Goal: Entertainment & Leisure: Consume media (video, audio)

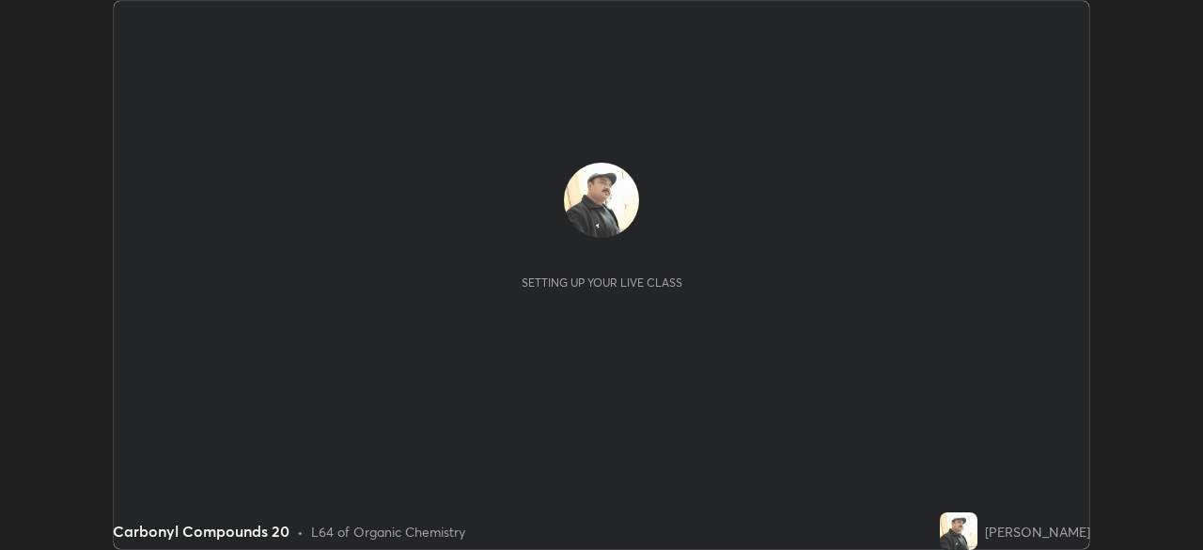
scroll to position [550, 1202]
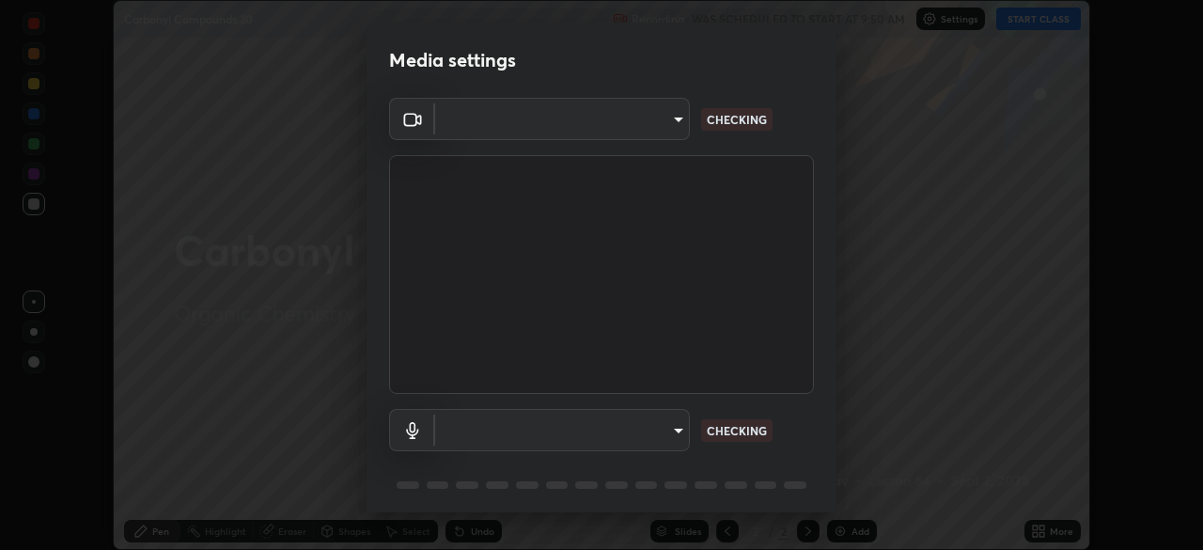
type input "5b992aa0614f8b3d4f44c2af7b6e86d68b9a4b3158581502b975f648e85978ea"
click at [674, 427] on body "Erase all Carbonyl Compounds 20 Recording WAS SCHEDULED TO START AT 9:50 AM Set…" at bounding box center [601, 275] width 1203 height 550
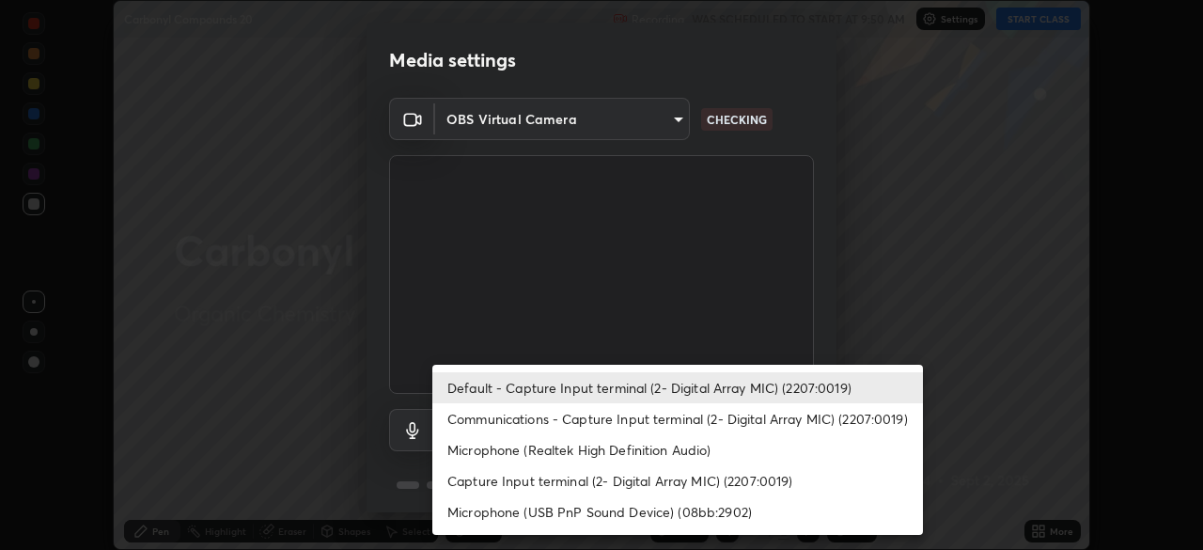
click at [675, 444] on li "Microphone (Realtek High Definition Audio)" at bounding box center [677, 449] width 491 height 31
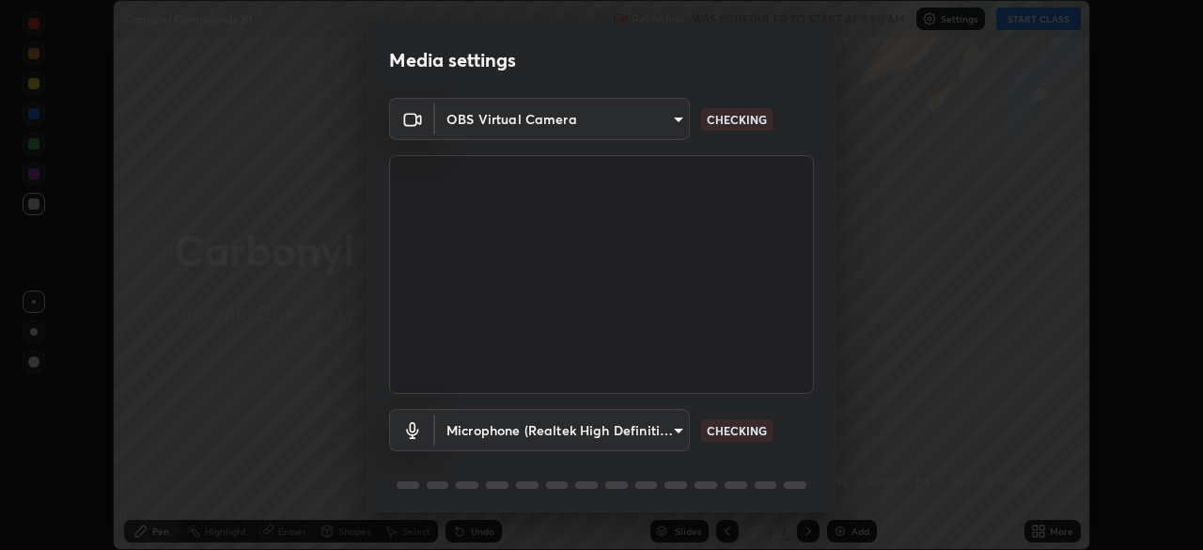
scroll to position [67, 0]
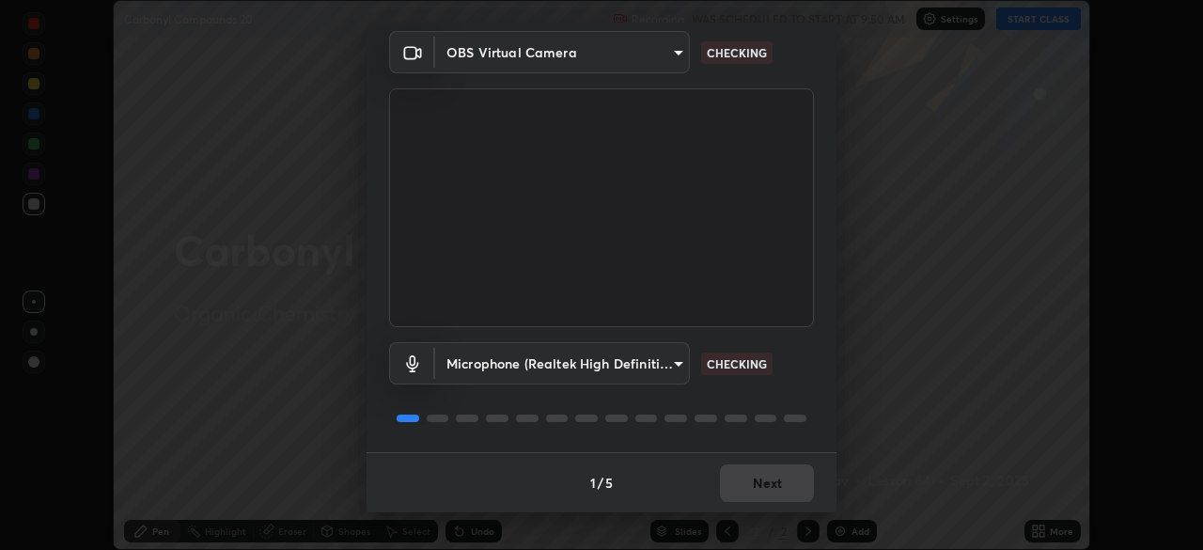
click at [664, 362] on body "Erase all Carbonyl Compounds 20 Recording WAS SCHEDULED TO START AT 9:50 AM Set…" at bounding box center [601, 275] width 1203 height 550
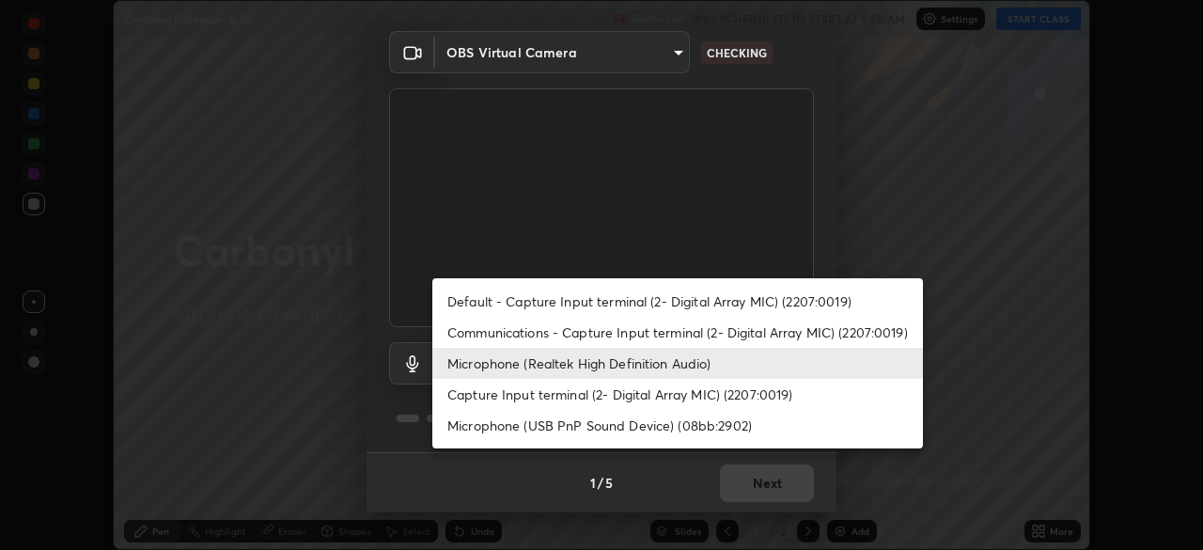
click at [703, 299] on li "Default - Capture Input terminal (2- Digital Array MIC) (2207:0019)" at bounding box center [677, 301] width 491 height 31
type input "default"
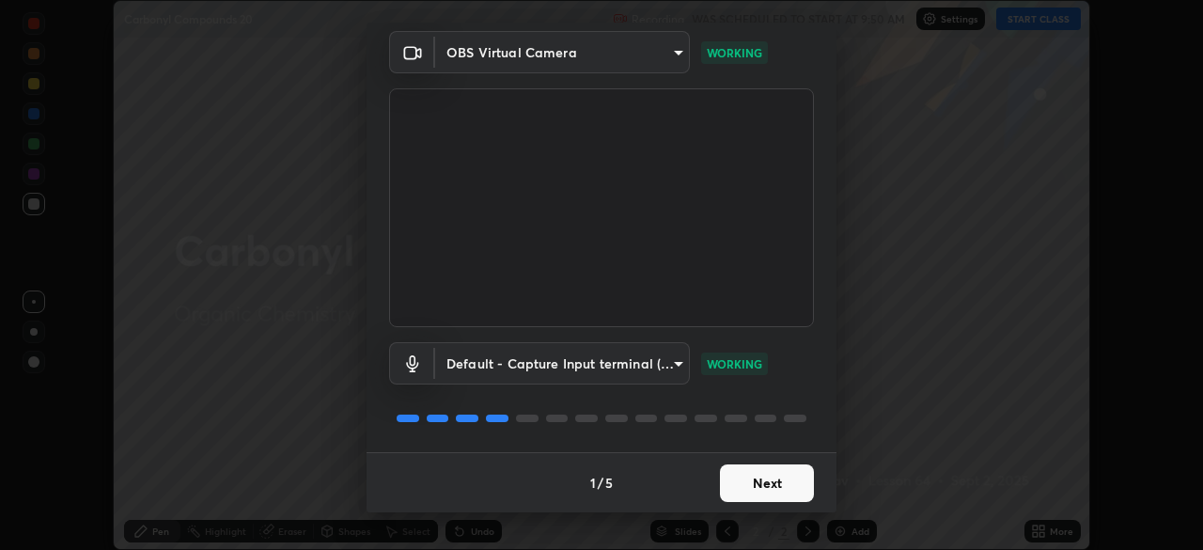
click at [754, 478] on button "Next" at bounding box center [767, 483] width 94 height 38
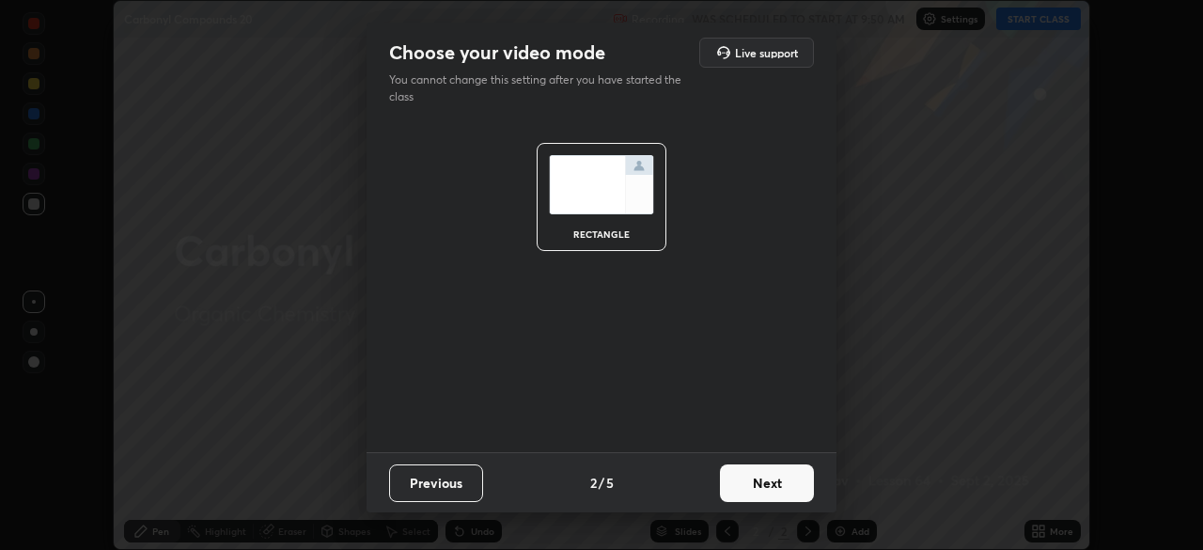
scroll to position [0, 0]
click at [752, 480] on button "Next" at bounding box center [767, 483] width 94 height 38
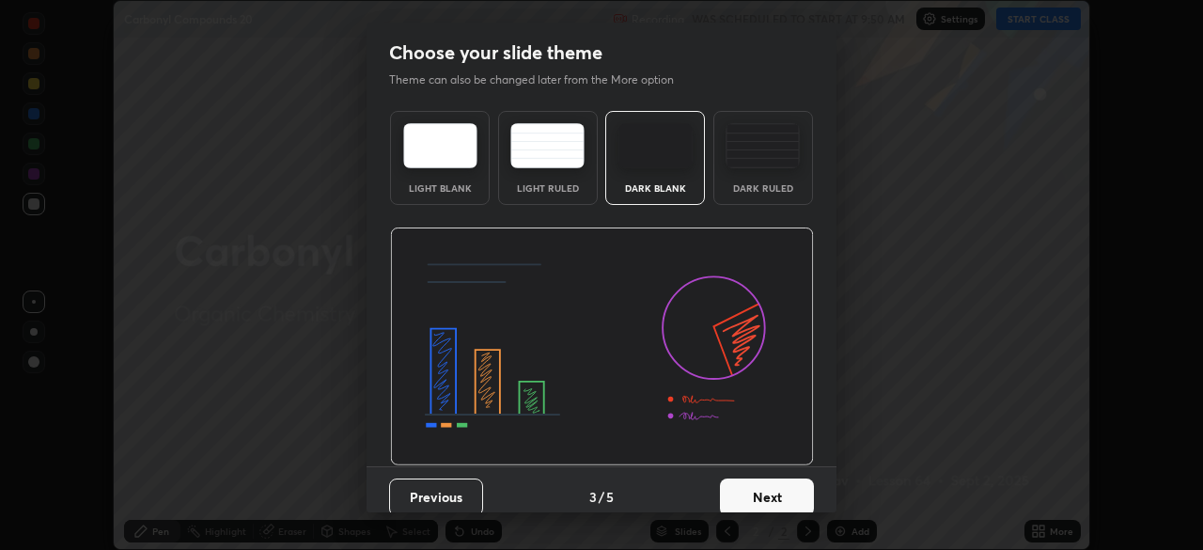
click at [752, 482] on button "Next" at bounding box center [767, 497] width 94 height 38
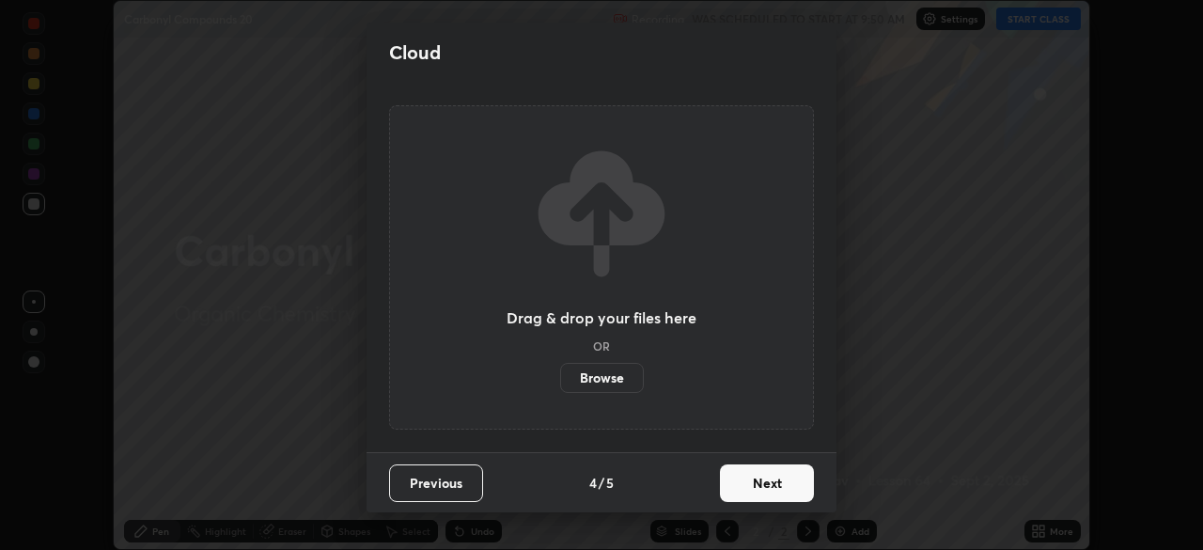
click at [751, 481] on button "Next" at bounding box center [767, 483] width 94 height 38
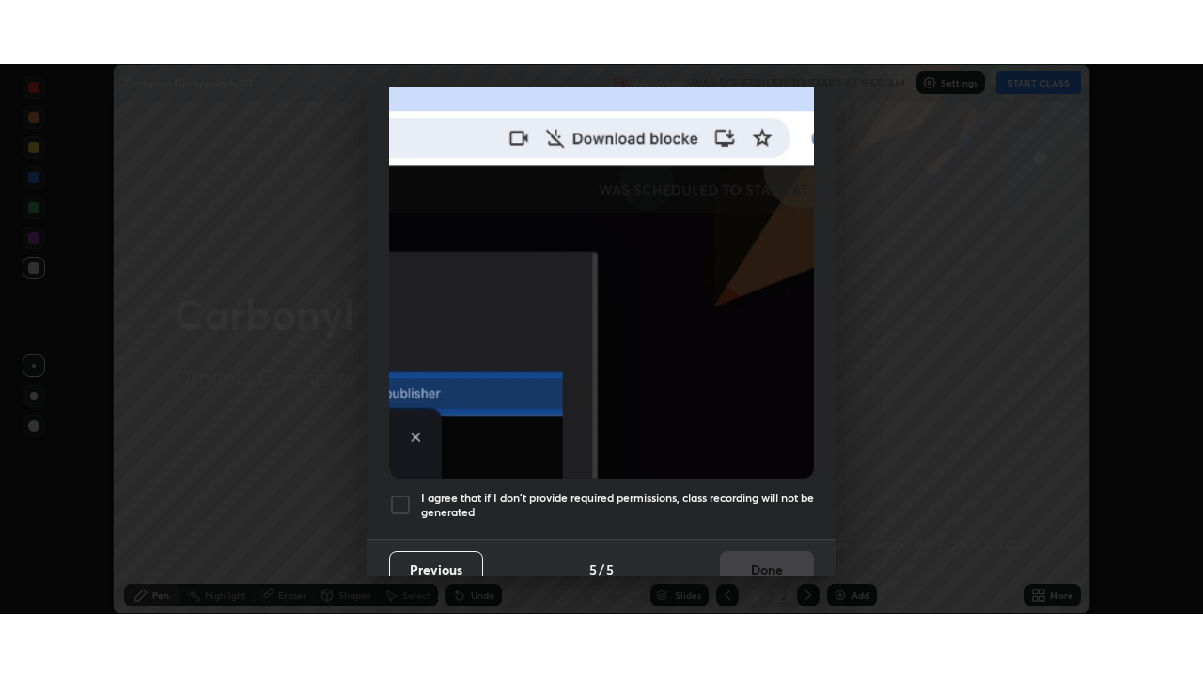
scroll to position [450, 0]
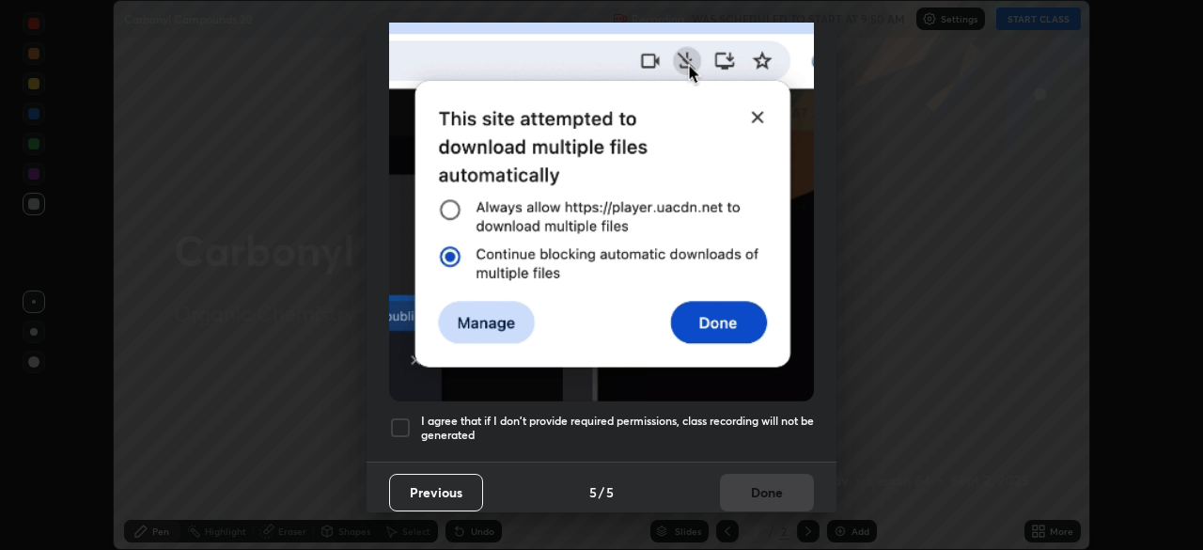
click at [705, 414] on h5 "I agree that if I don't provide required permissions, class recording will not …" at bounding box center [617, 428] width 393 height 29
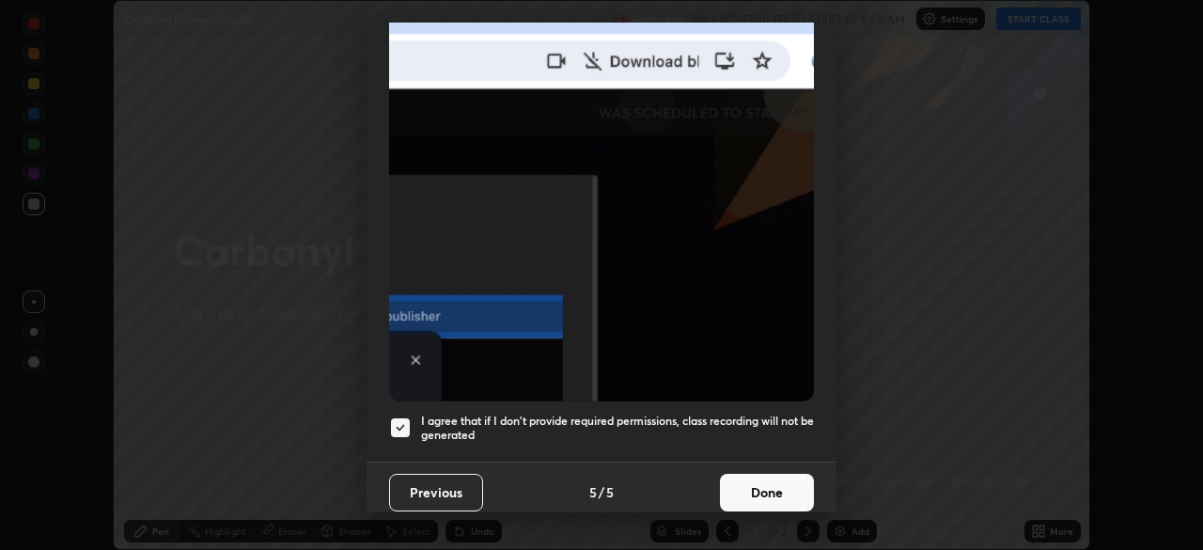
click at [736, 478] on button "Done" at bounding box center [767, 493] width 94 height 38
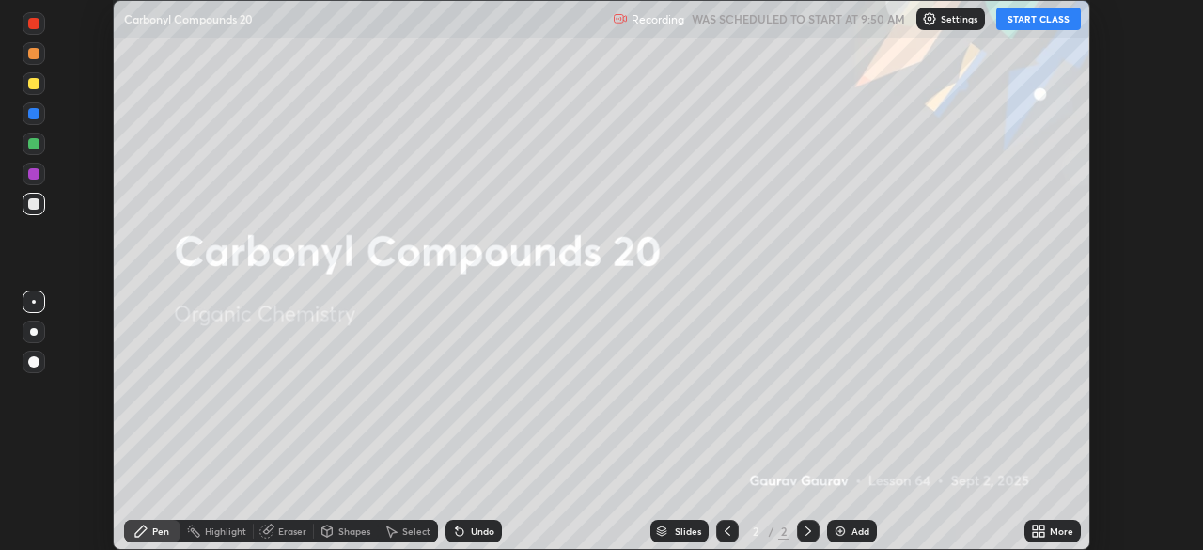
click at [1019, 16] on button "START CLASS" at bounding box center [1038, 19] width 85 height 23
click at [843, 520] on div "Add" at bounding box center [852, 531] width 50 height 23
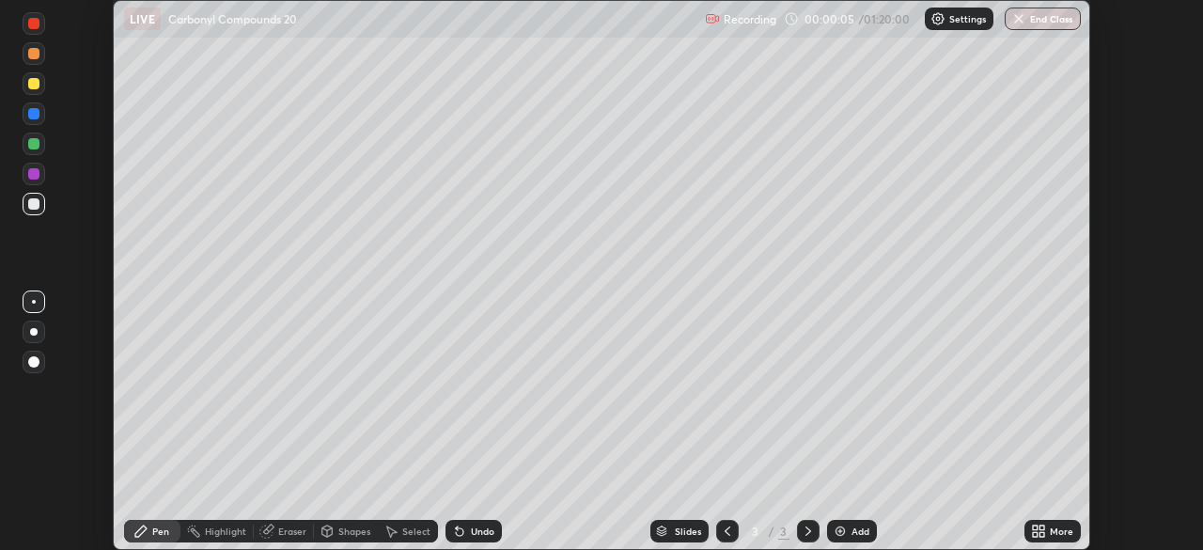
click at [1046, 532] on div "More" at bounding box center [1053, 531] width 56 height 23
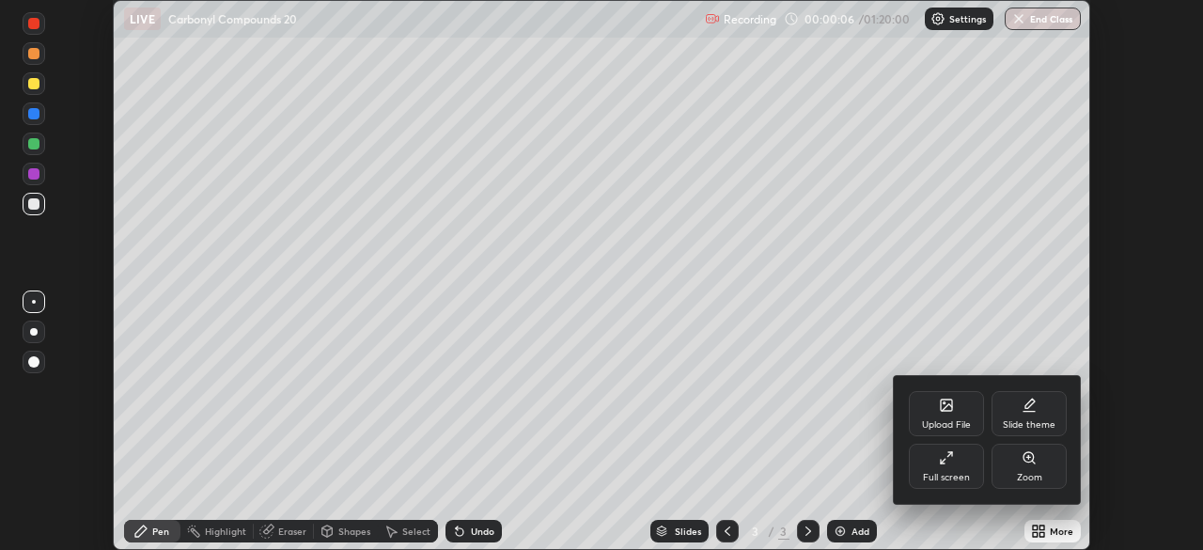
click at [956, 455] on div "Full screen" at bounding box center [946, 466] width 75 height 45
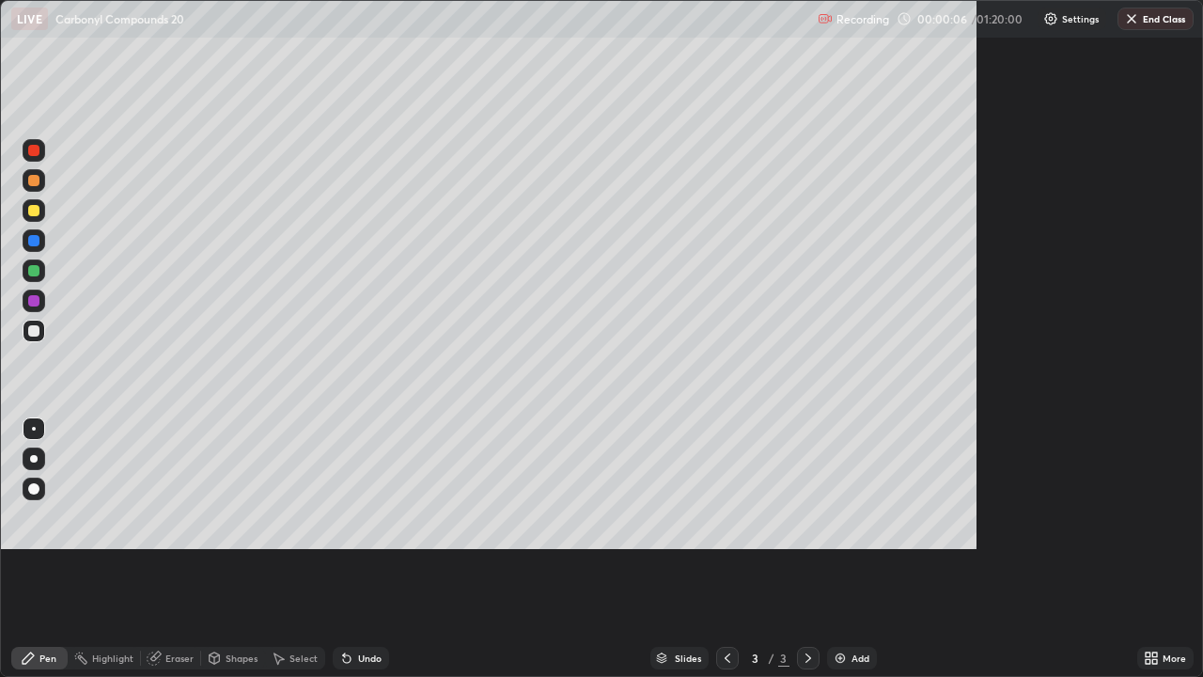
scroll to position [677, 1203]
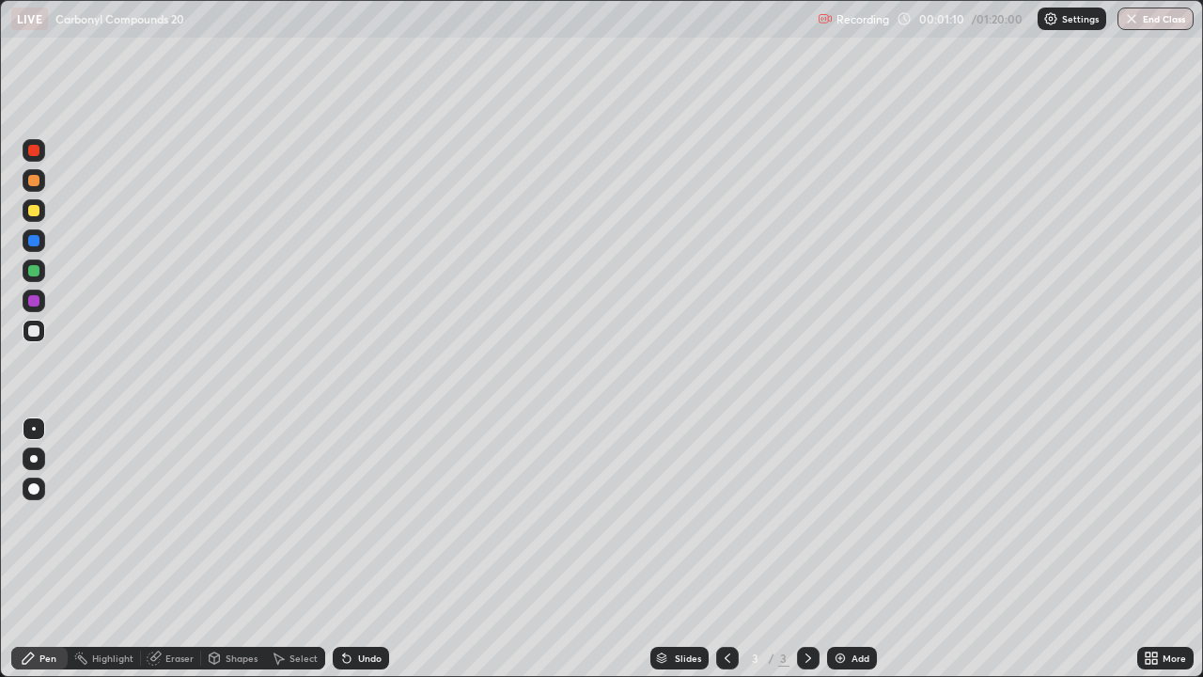
click at [180, 549] on div "Eraser" at bounding box center [179, 657] width 28 height 9
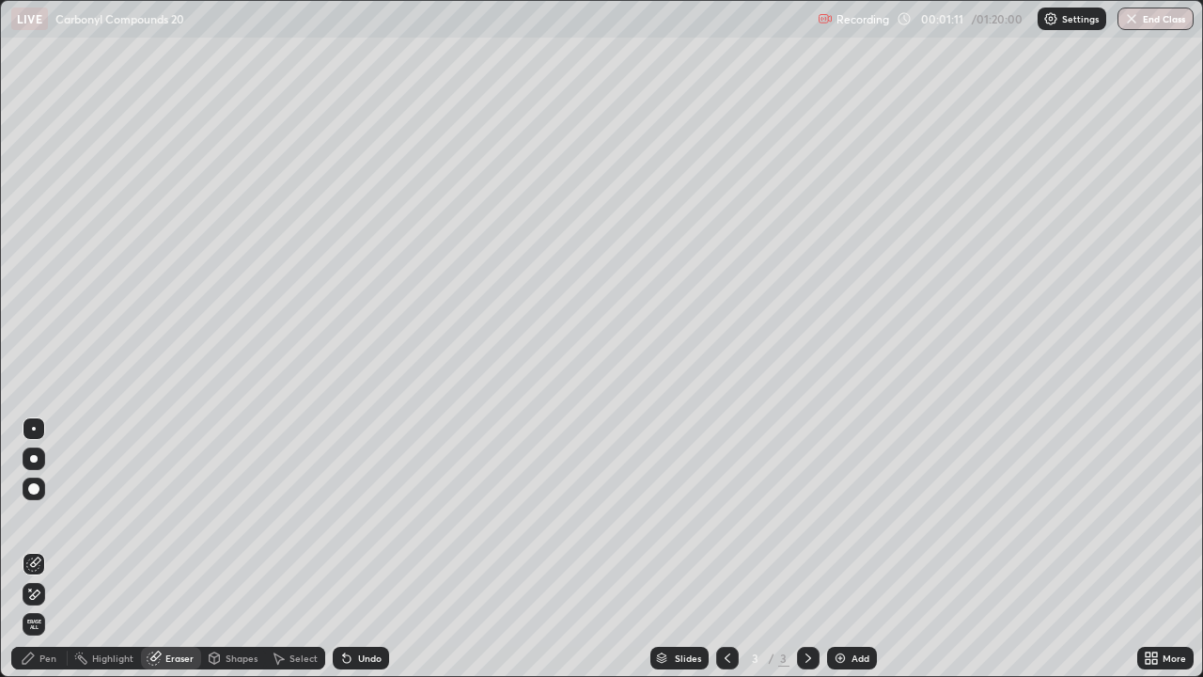
click at [55, 549] on div "Pen" at bounding box center [47, 657] width 17 height 9
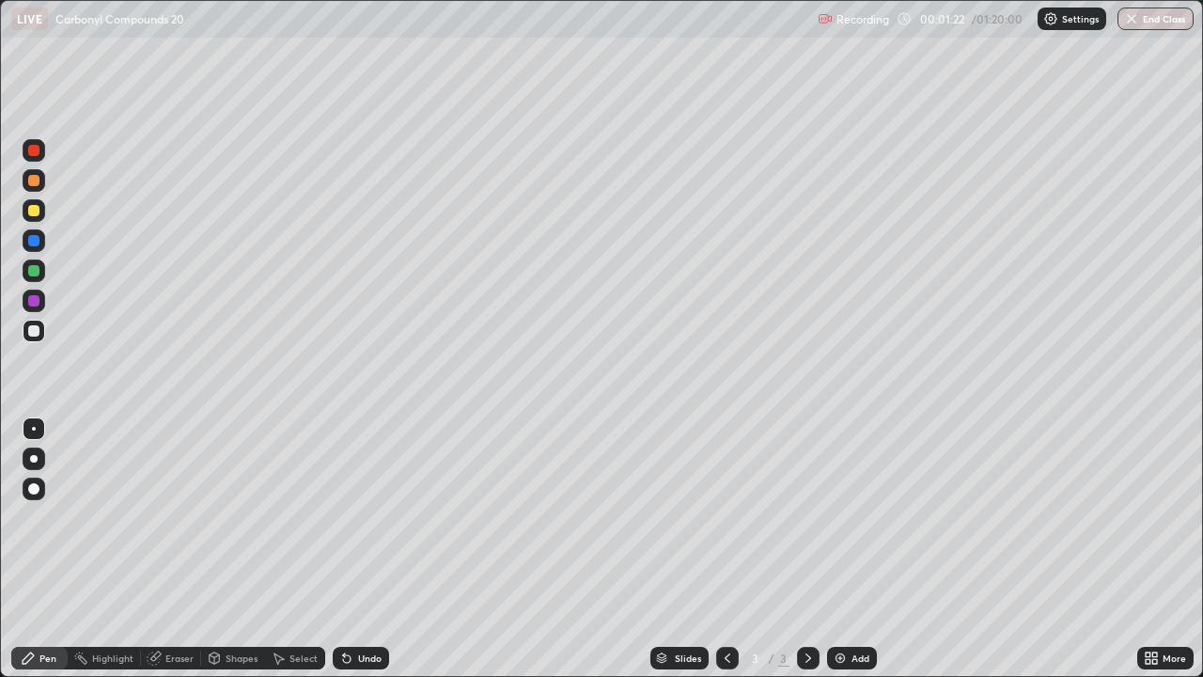
click at [35, 211] on div at bounding box center [33, 210] width 11 height 11
click at [35, 212] on div at bounding box center [33, 210] width 11 height 11
click at [363, 549] on div "Undo" at bounding box center [370, 657] width 24 height 9
click at [39, 297] on div at bounding box center [33, 300] width 11 height 11
click at [36, 299] on div at bounding box center [33, 300] width 11 height 11
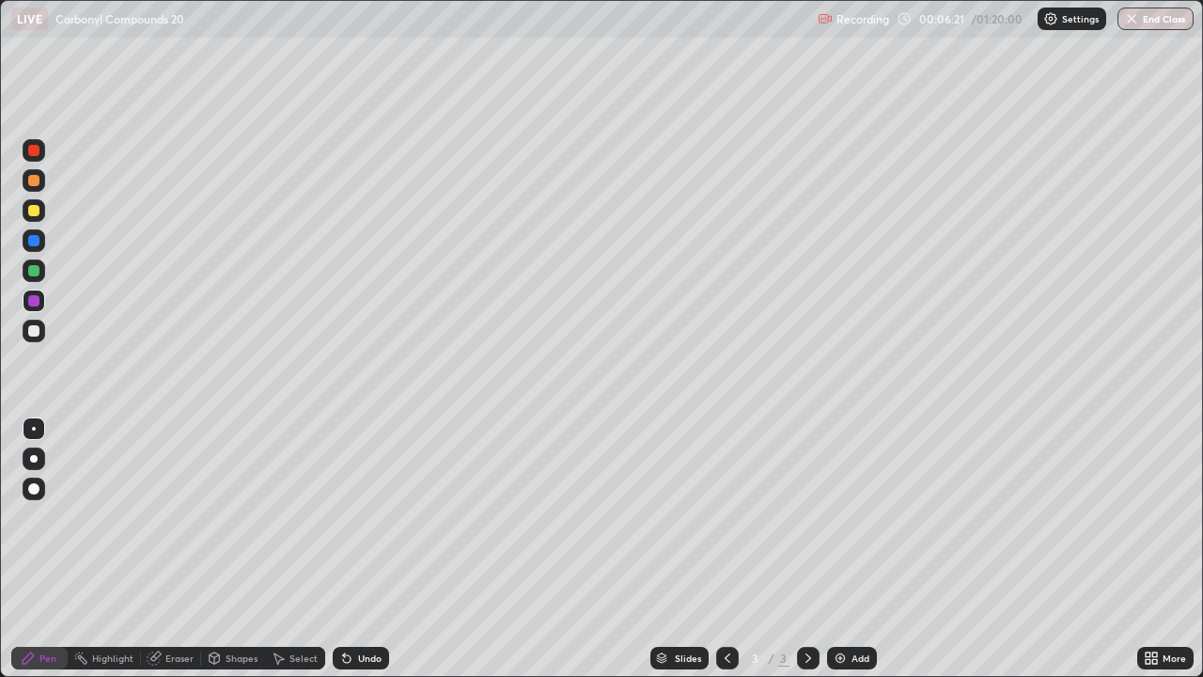
click at [369, 549] on div "Undo" at bounding box center [370, 657] width 24 height 9
click at [358, 549] on div "Undo" at bounding box center [370, 657] width 24 height 9
click at [38, 329] on div at bounding box center [33, 330] width 11 height 11
click at [177, 549] on div "Eraser" at bounding box center [179, 657] width 28 height 9
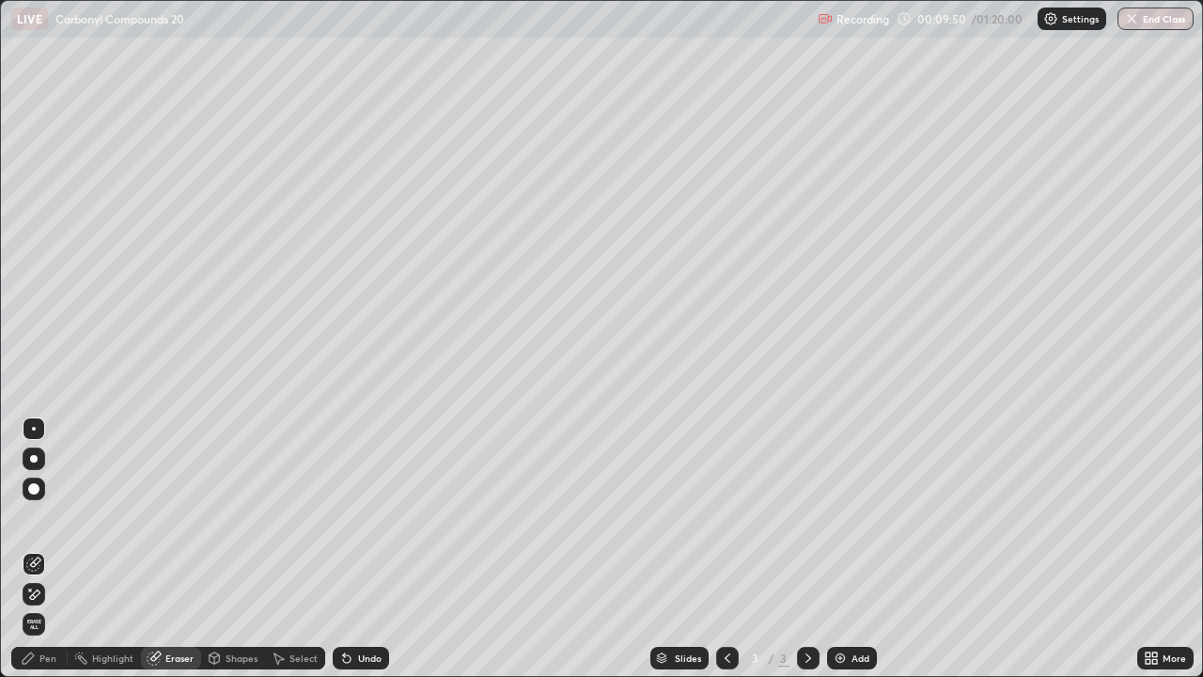
click at [366, 549] on div "Undo" at bounding box center [370, 657] width 24 height 9
click at [54, 549] on div "Pen" at bounding box center [47, 657] width 17 height 9
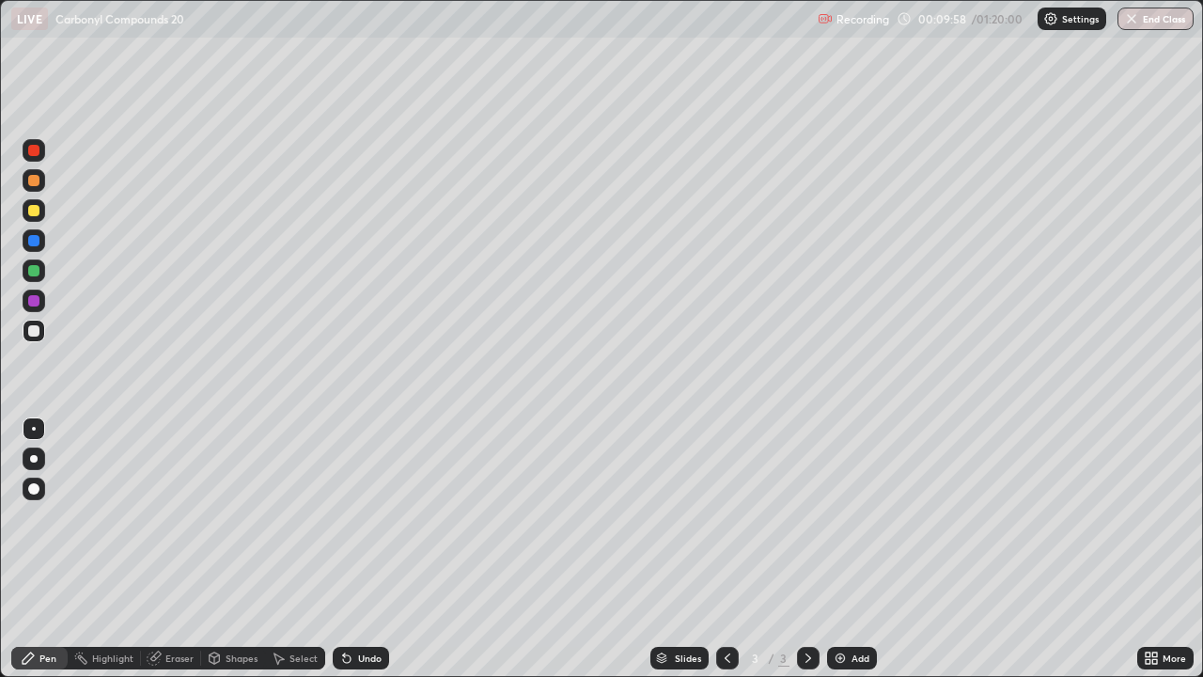
click at [170, 549] on div "Eraser" at bounding box center [179, 657] width 28 height 9
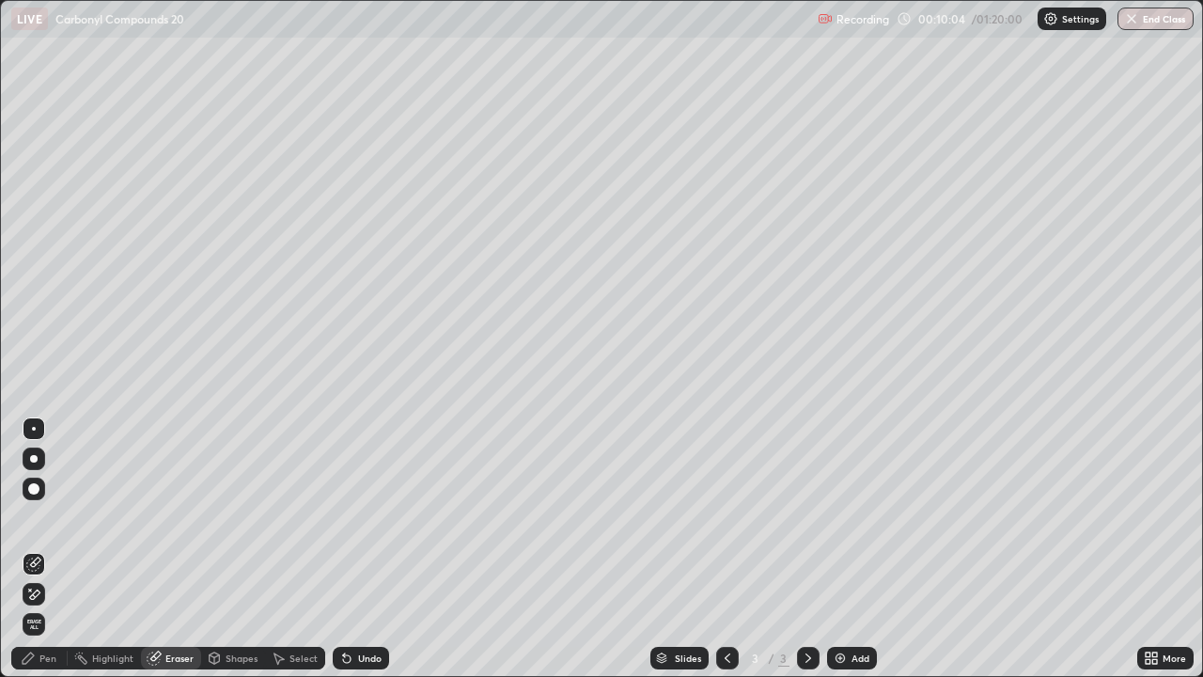
click at [47, 549] on div "Pen" at bounding box center [47, 657] width 17 height 9
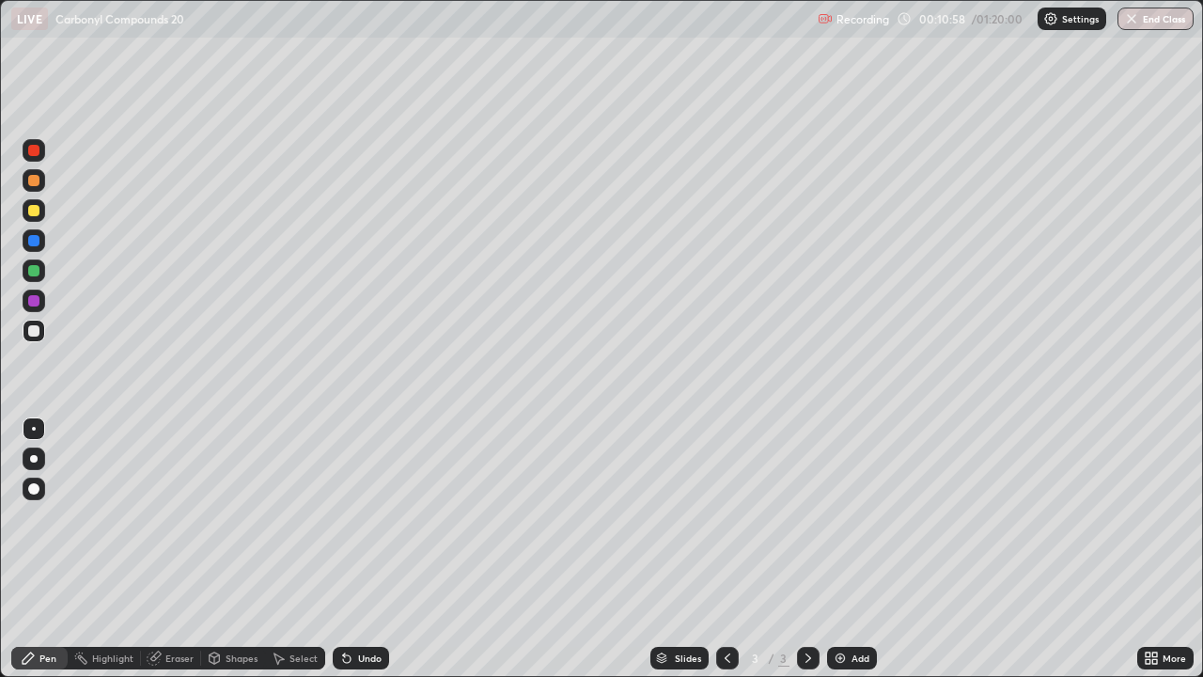
click at [358, 549] on div "Undo" at bounding box center [370, 657] width 24 height 9
click at [37, 214] on div at bounding box center [33, 210] width 11 height 11
click at [34, 330] on div at bounding box center [33, 330] width 11 height 11
click at [855, 549] on div "Add" at bounding box center [861, 657] width 18 height 9
click at [38, 209] on div at bounding box center [33, 210] width 11 height 11
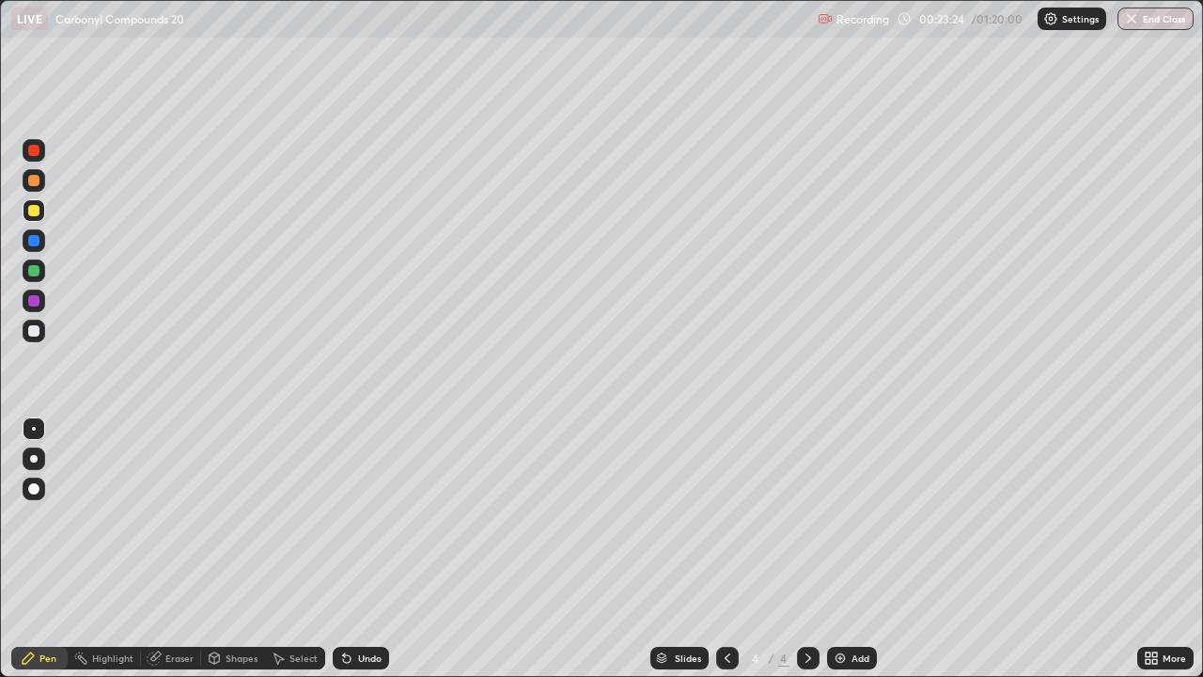
click at [728, 549] on icon at bounding box center [728, 657] width 6 height 9
click at [37, 271] on div at bounding box center [33, 270] width 11 height 11
click at [805, 549] on icon at bounding box center [808, 658] width 15 height 15
click at [40, 332] on div at bounding box center [34, 331] width 23 height 23
click at [839, 549] on img at bounding box center [840, 658] width 15 height 15
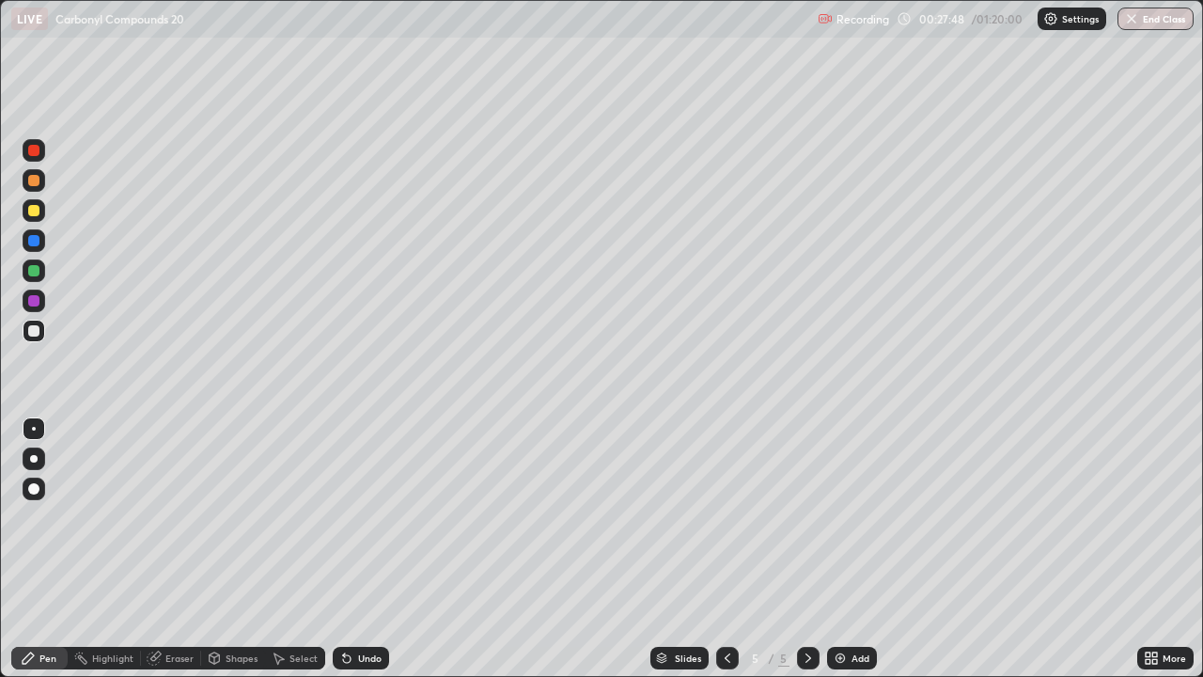
click at [36, 214] on div at bounding box center [33, 210] width 11 height 11
click at [807, 549] on icon at bounding box center [808, 658] width 15 height 15
click at [843, 549] on img at bounding box center [840, 658] width 15 height 15
click at [37, 328] on div at bounding box center [33, 330] width 11 height 11
click at [370, 549] on div "Undo" at bounding box center [370, 657] width 24 height 9
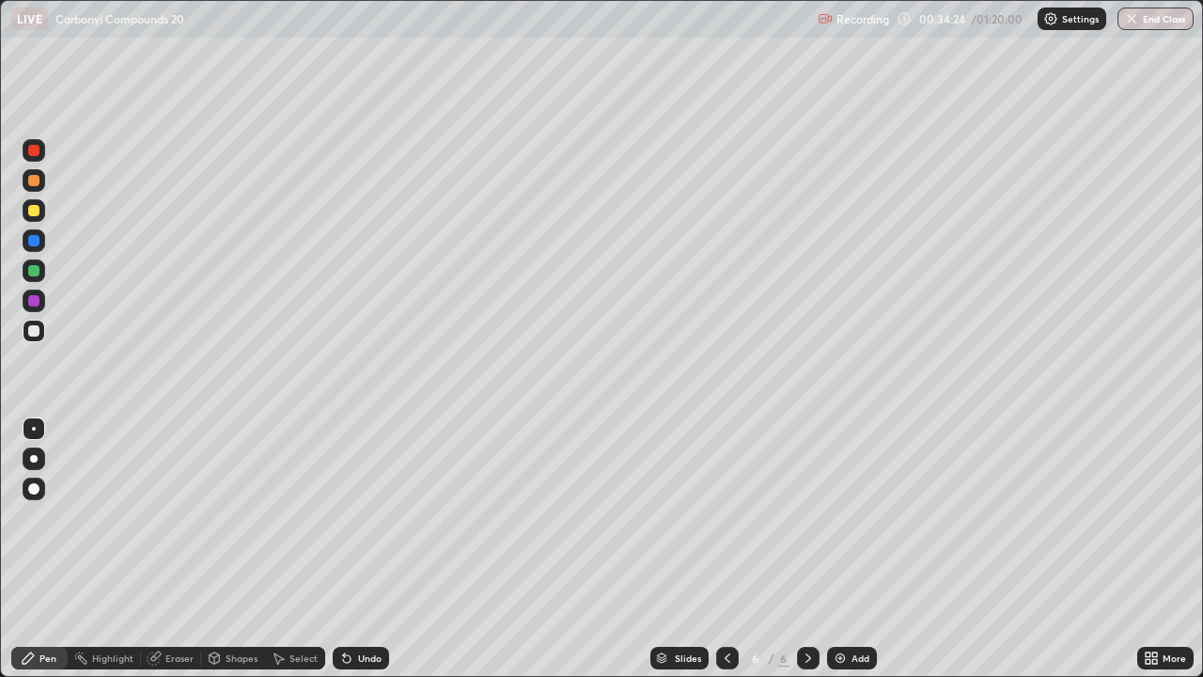
click at [371, 549] on div "Undo" at bounding box center [370, 657] width 24 height 9
click at [36, 210] on div at bounding box center [33, 210] width 11 height 11
click at [35, 272] on div at bounding box center [33, 270] width 11 height 11
click at [36, 212] on div at bounding box center [33, 210] width 11 height 11
click at [371, 549] on div "Undo" at bounding box center [370, 657] width 24 height 9
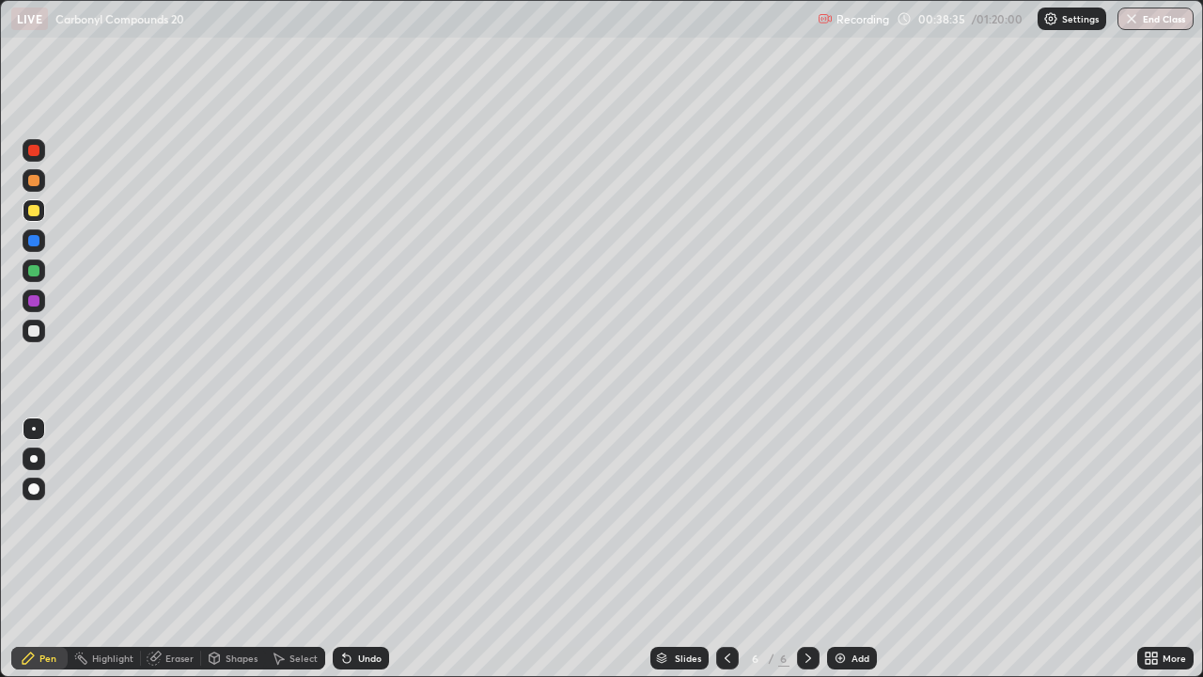
click at [35, 331] on div at bounding box center [33, 330] width 11 height 11
click at [839, 549] on div "Add" at bounding box center [852, 658] width 50 height 23
click at [37, 206] on div at bounding box center [33, 210] width 11 height 11
click at [367, 549] on div "Undo" at bounding box center [370, 657] width 24 height 9
click at [362, 549] on div "Undo" at bounding box center [370, 657] width 24 height 9
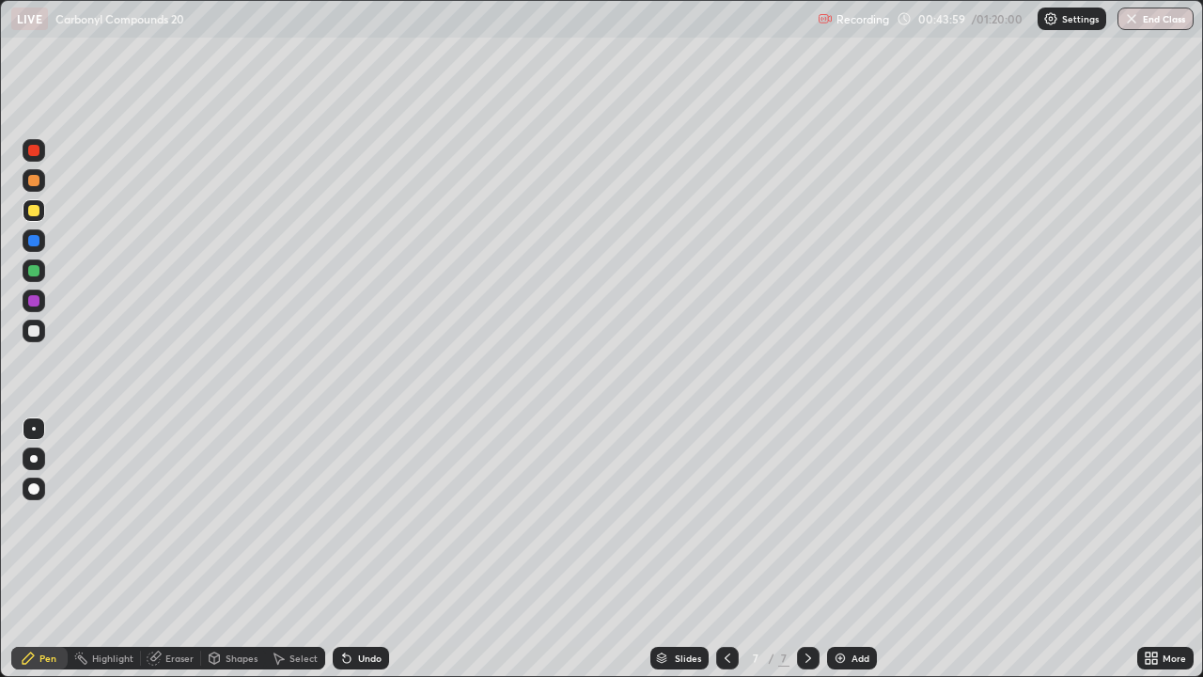
click at [39, 329] on div at bounding box center [33, 330] width 11 height 11
click at [37, 212] on div at bounding box center [33, 210] width 11 height 11
click at [33, 330] on div at bounding box center [33, 330] width 11 height 11
click at [36, 212] on div at bounding box center [33, 210] width 11 height 11
click at [40, 334] on div at bounding box center [34, 331] width 23 height 23
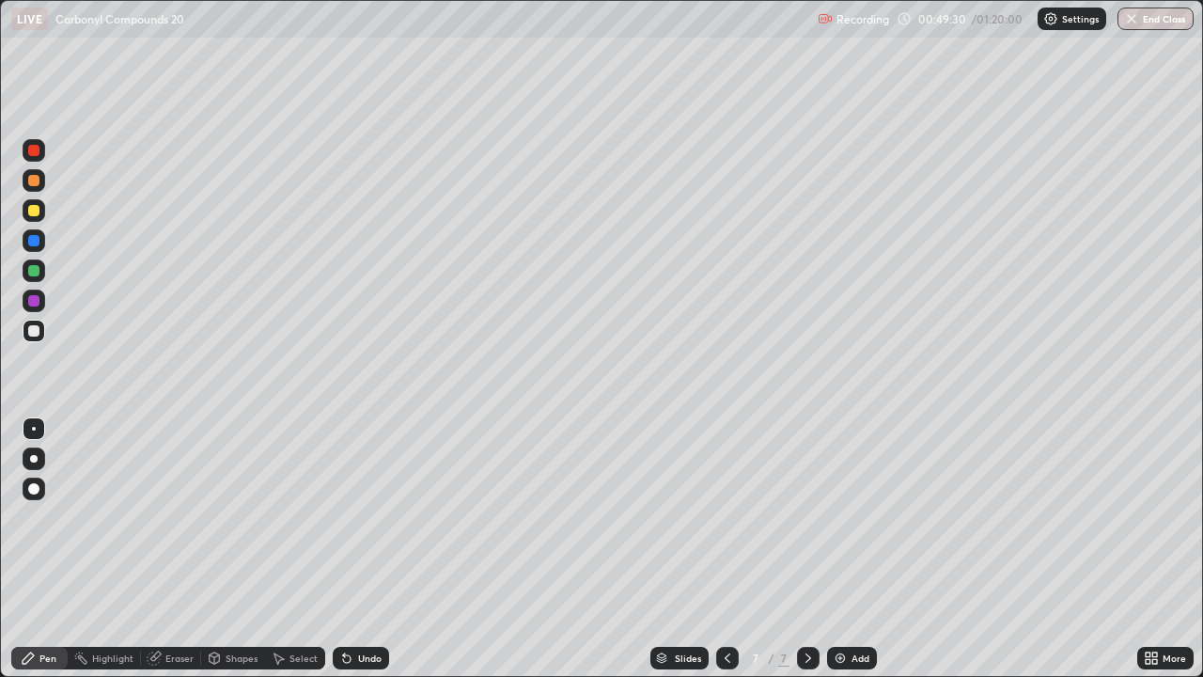
click at [857, 549] on div "Add" at bounding box center [852, 658] width 50 height 23
click at [35, 212] on div at bounding box center [33, 210] width 11 height 11
click at [846, 549] on img at bounding box center [840, 658] width 15 height 15
click at [727, 549] on icon at bounding box center [728, 657] width 6 height 9
click at [841, 549] on img at bounding box center [840, 658] width 15 height 15
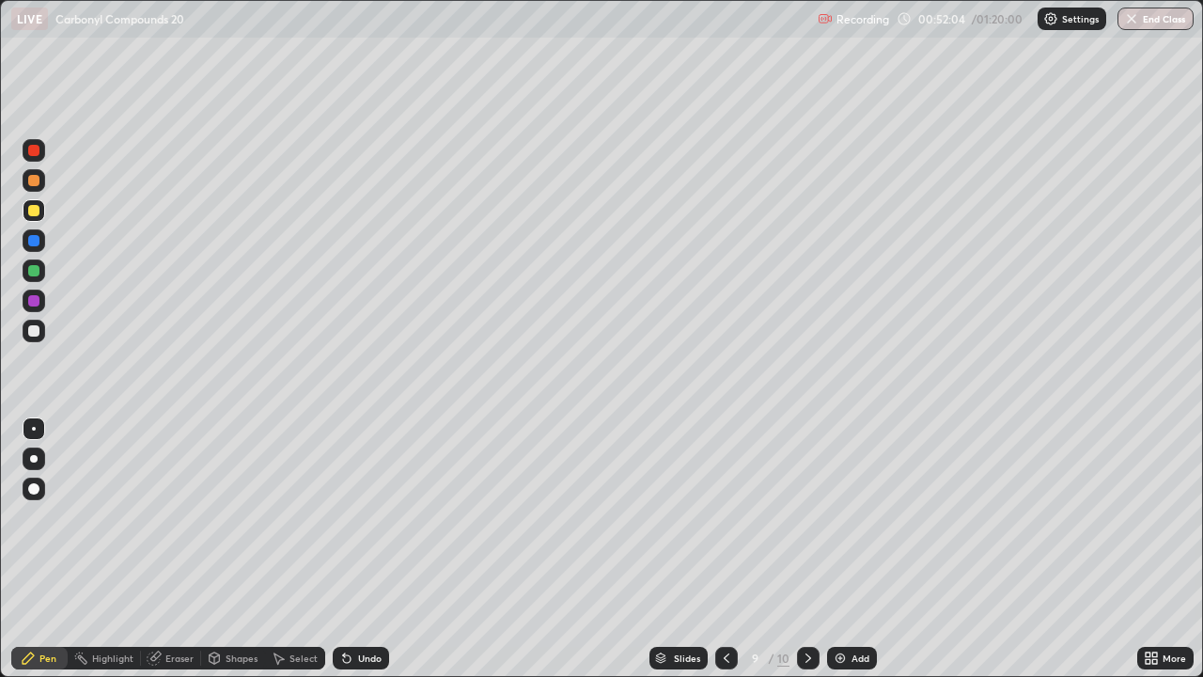
click at [364, 549] on div "Undo" at bounding box center [370, 657] width 24 height 9
click at [179, 549] on div "Eraser" at bounding box center [179, 657] width 28 height 9
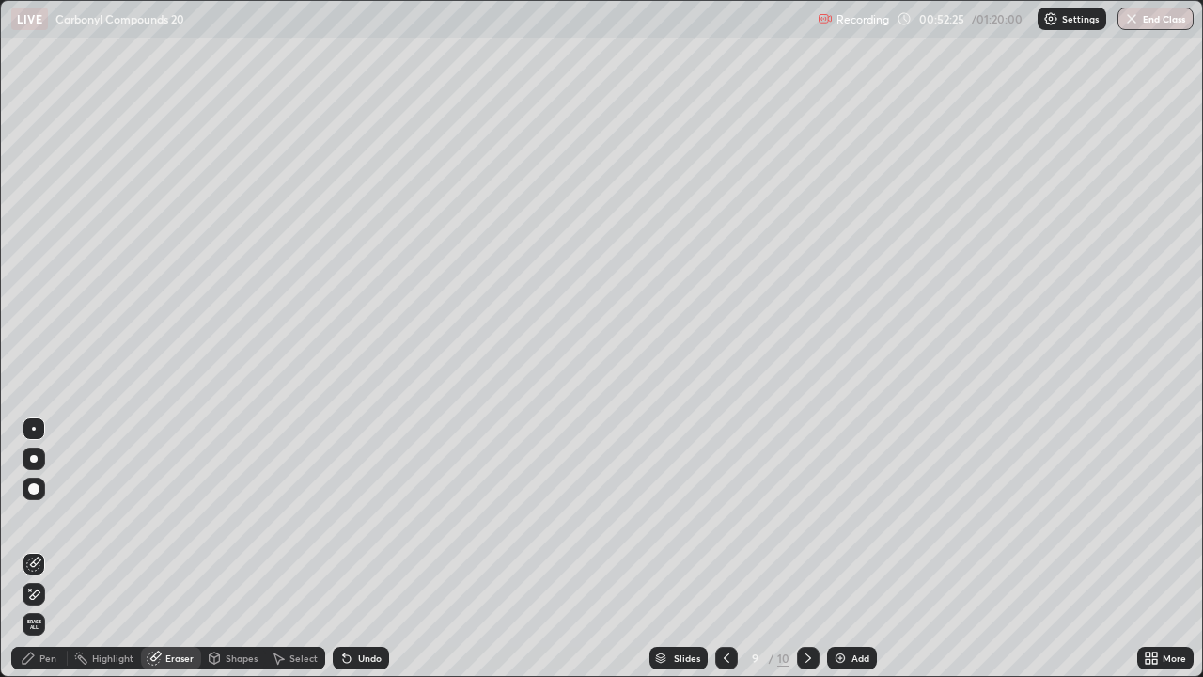
click at [45, 549] on div "Pen" at bounding box center [47, 657] width 17 height 9
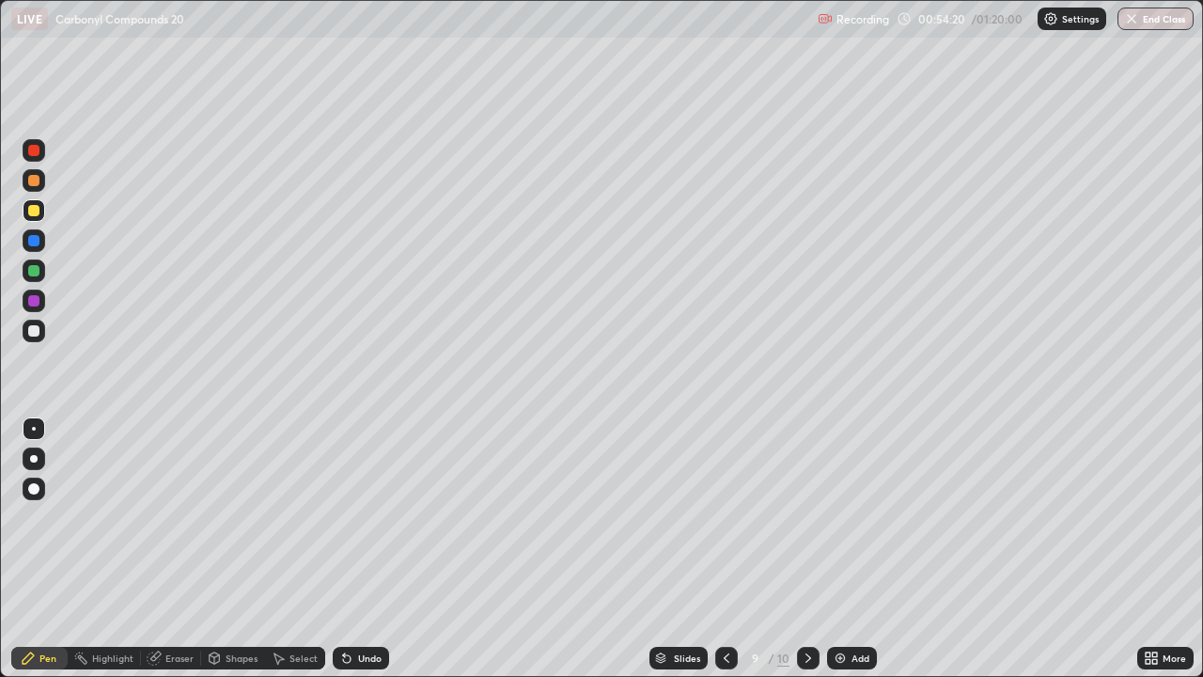
click at [38, 329] on div at bounding box center [33, 330] width 11 height 11
click at [734, 549] on div at bounding box center [726, 658] width 23 height 23
click at [724, 549] on icon at bounding box center [726, 658] width 15 height 15
click at [726, 549] on icon at bounding box center [727, 657] width 6 height 9
click at [807, 549] on icon at bounding box center [808, 658] width 15 height 15
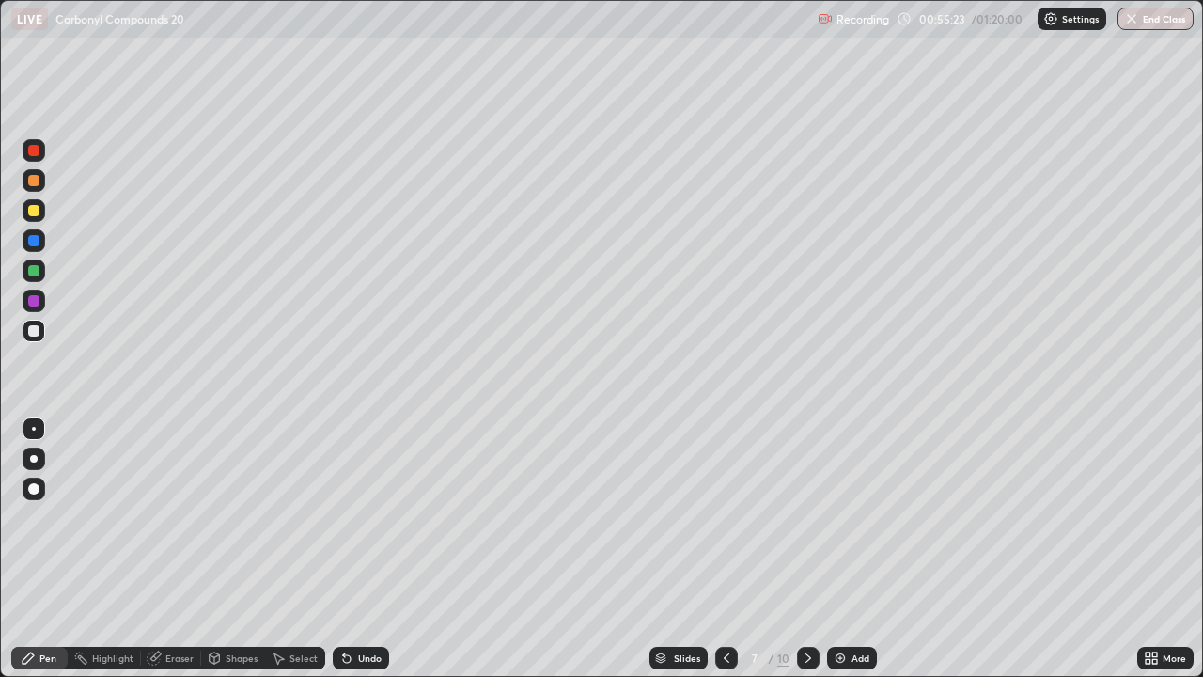
click at [807, 549] on icon at bounding box center [808, 658] width 15 height 15
click at [807, 549] on icon at bounding box center [809, 657] width 6 height 9
click at [358, 549] on div "Undo" at bounding box center [370, 657] width 24 height 9
click at [368, 549] on div "Undo" at bounding box center [361, 658] width 56 height 23
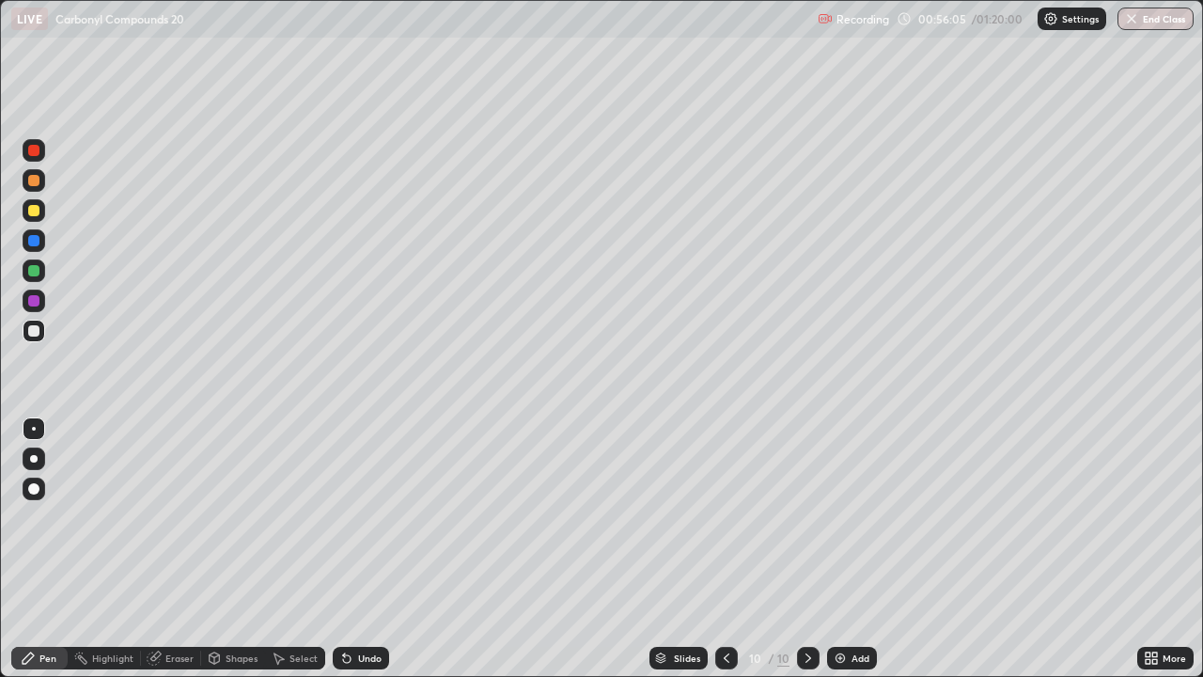
click at [37, 210] on div at bounding box center [33, 210] width 11 height 11
click at [366, 549] on div "Undo" at bounding box center [370, 657] width 24 height 9
click at [38, 238] on div at bounding box center [33, 240] width 11 height 11
click at [34, 330] on div at bounding box center [33, 330] width 11 height 11
click at [35, 215] on div at bounding box center [33, 210] width 11 height 11
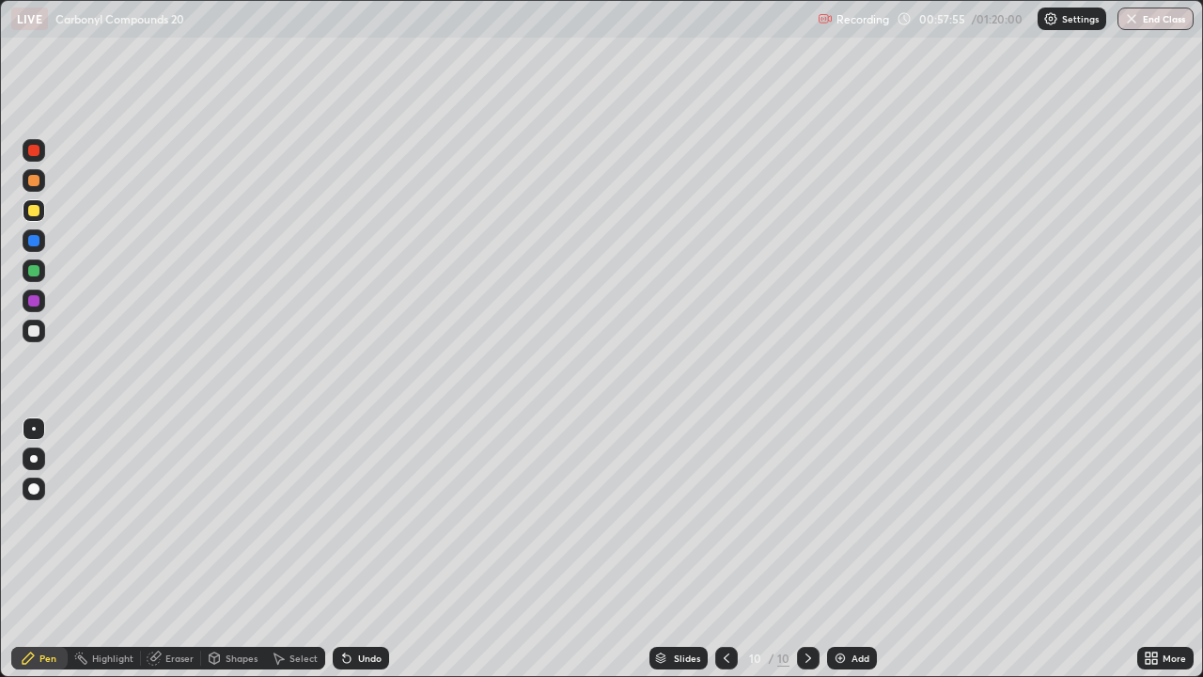
click at [33, 302] on div at bounding box center [33, 300] width 11 height 11
click at [34, 326] on div at bounding box center [33, 330] width 11 height 11
click at [36, 208] on div at bounding box center [33, 210] width 11 height 11
click at [729, 549] on icon at bounding box center [726, 658] width 15 height 15
click at [726, 549] on icon at bounding box center [726, 658] width 15 height 15
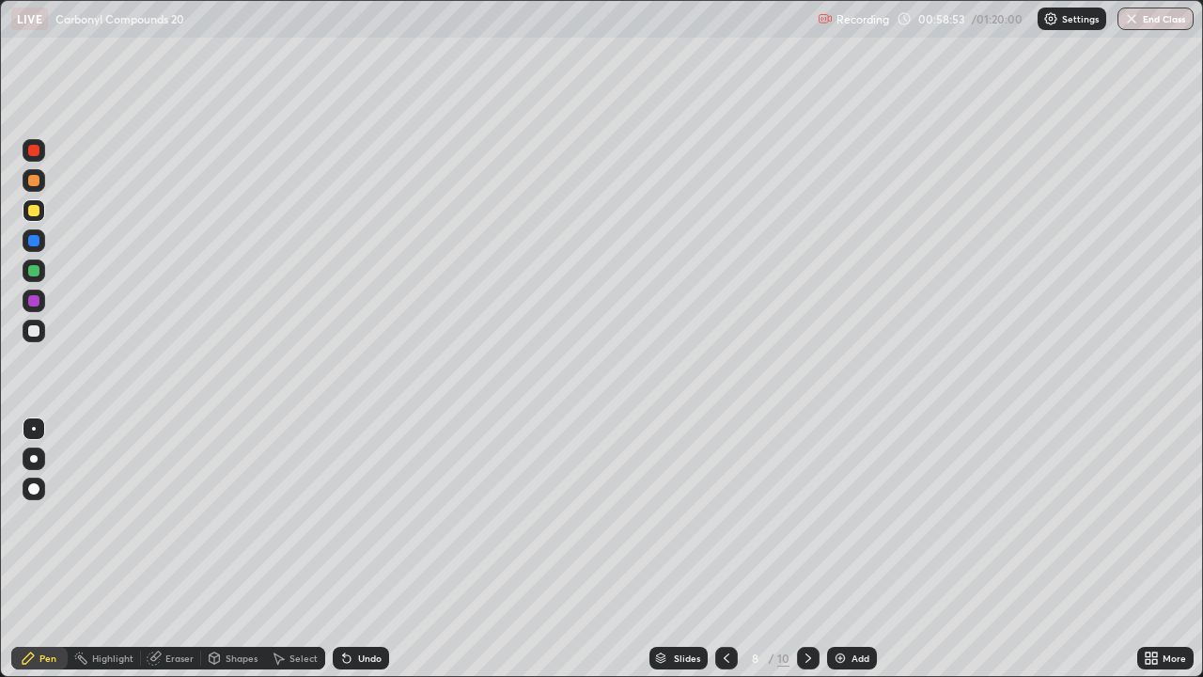
click at [808, 549] on icon at bounding box center [809, 657] width 6 height 9
click at [807, 549] on icon at bounding box center [808, 658] width 15 height 15
click at [849, 549] on div "Add" at bounding box center [852, 658] width 50 height 23
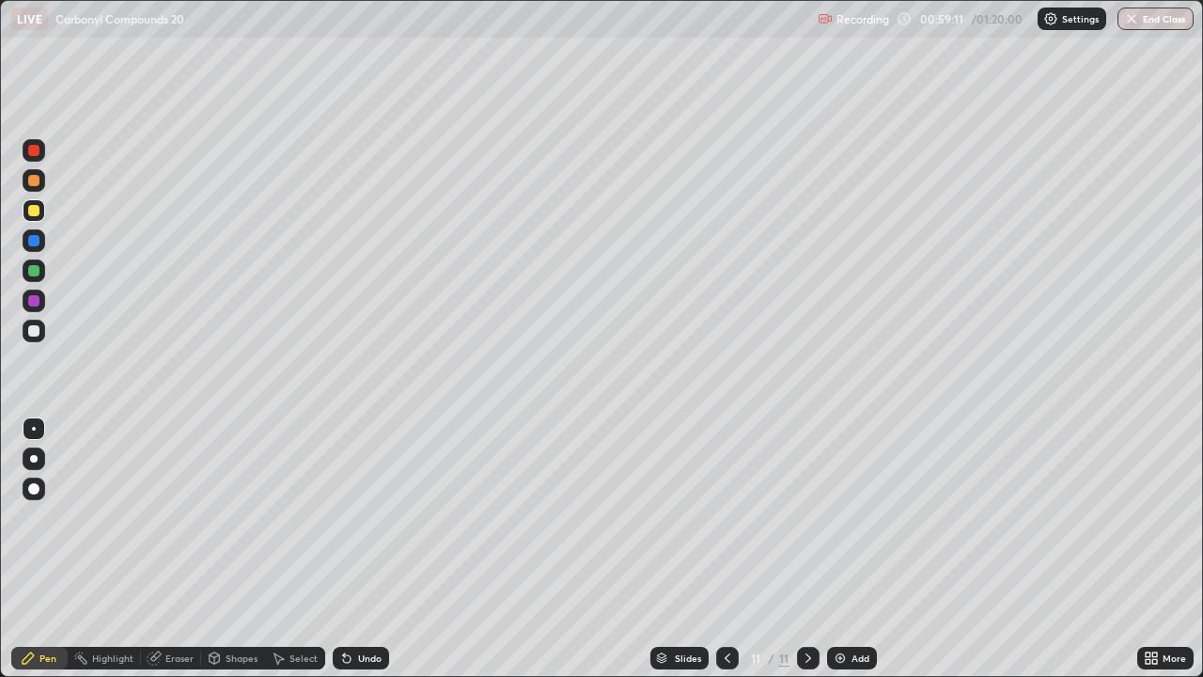
click at [351, 549] on div "Undo" at bounding box center [361, 658] width 56 height 23
click at [353, 549] on div "Undo" at bounding box center [361, 658] width 56 height 23
click at [351, 549] on div "Undo" at bounding box center [361, 658] width 56 height 23
click at [353, 549] on div "Undo" at bounding box center [361, 658] width 56 height 23
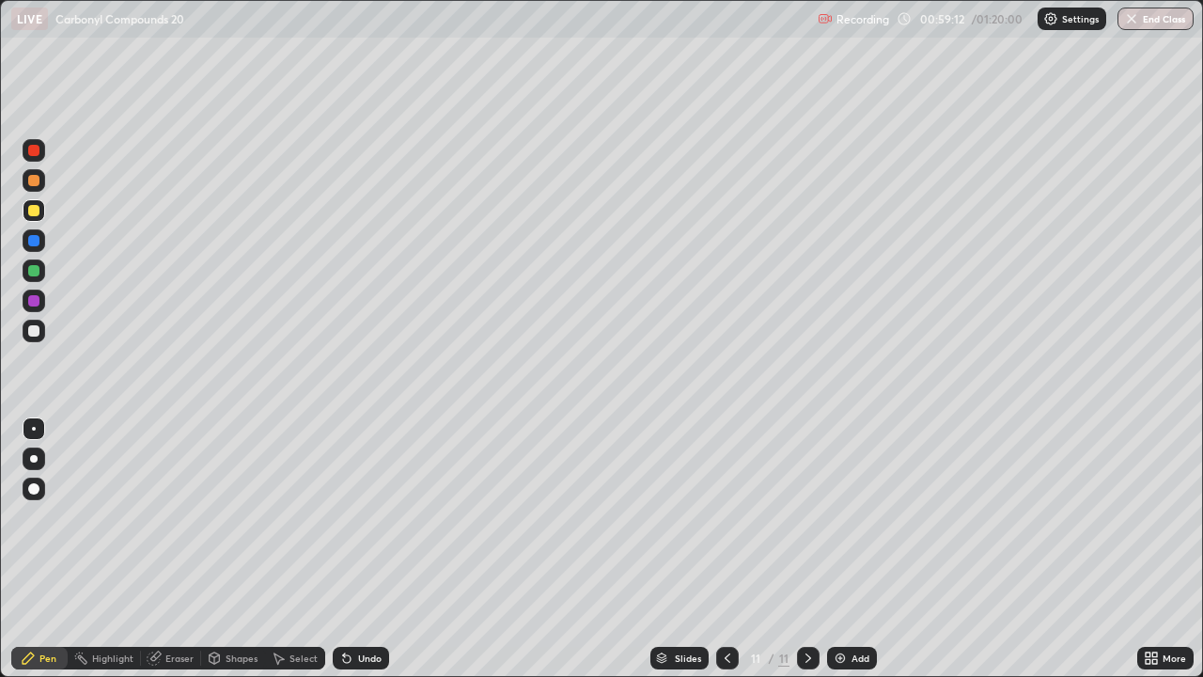
click at [353, 549] on div "Undo" at bounding box center [361, 658] width 56 height 23
click at [357, 549] on div "Undo" at bounding box center [361, 658] width 56 height 23
click at [355, 549] on div "Undo" at bounding box center [357, 658] width 64 height 38
click at [357, 549] on div "Undo" at bounding box center [361, 658] width 56 height 23
click at [359, 549] on div "Undo" at bounding box center [357, 658] width 64 height 38
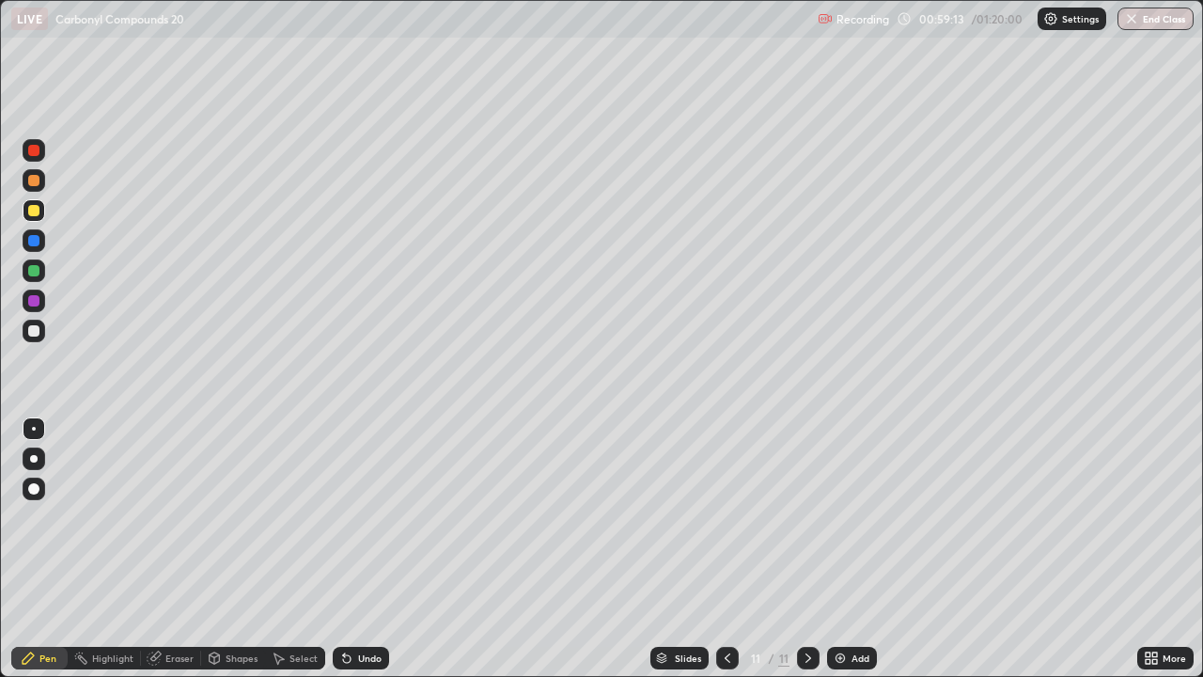
click at [354, 549] on div "Undo" at bounding box center [357, 658] width 64 height 38
click at [33, 329] on div at bounding box center [33, 330] width 11 height 11
click at [366, 549] on div "Undo" at bounding box center [370, 657] width 24 height 9
click at [367, 549] on div "Undo" at bounding box center [370, 657] width 24 height 9
click at [369, 549] on div "Undo" at bounding box center [370, 657] width 24 height 9
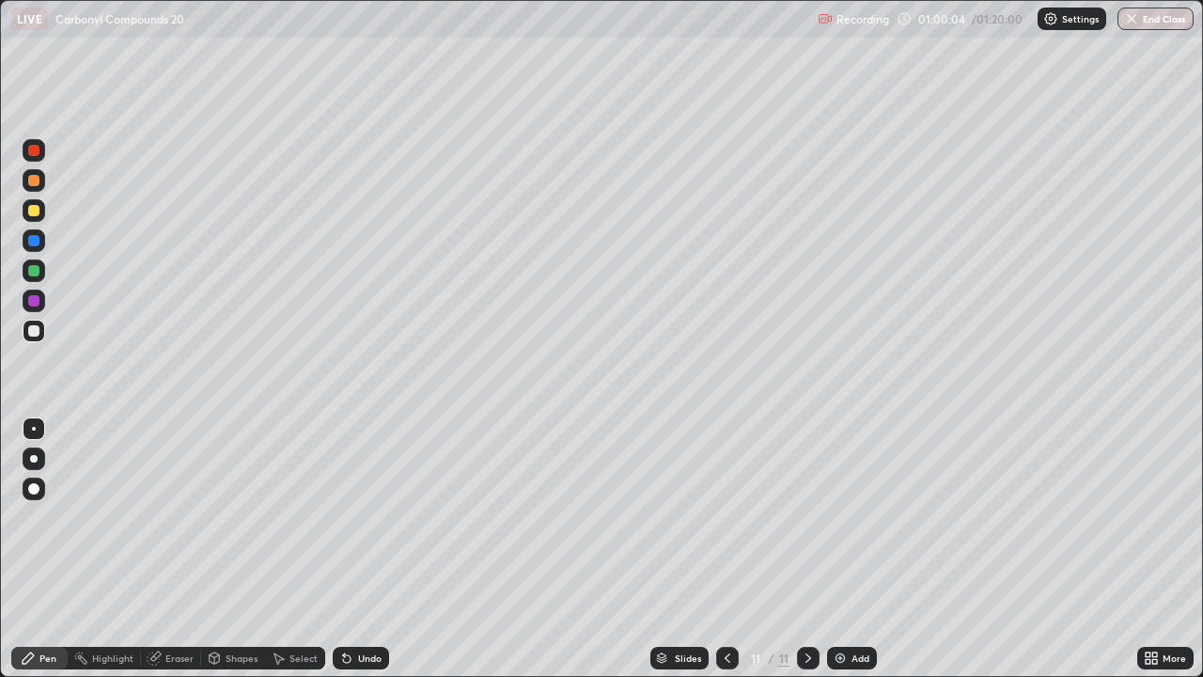
click at [368, 549] on div "Undo" at bounding box center [370, 657] width 24 height 9
click at [358, 549] on div "Undo" at bounding box center [370, 657] width 24 height 9
click at [363, 549] on div "Undo" at bounding box center [370, 657] width 24 height 9
click at [35, 212] on div at bounding box center [33, 210] width 11 height 11
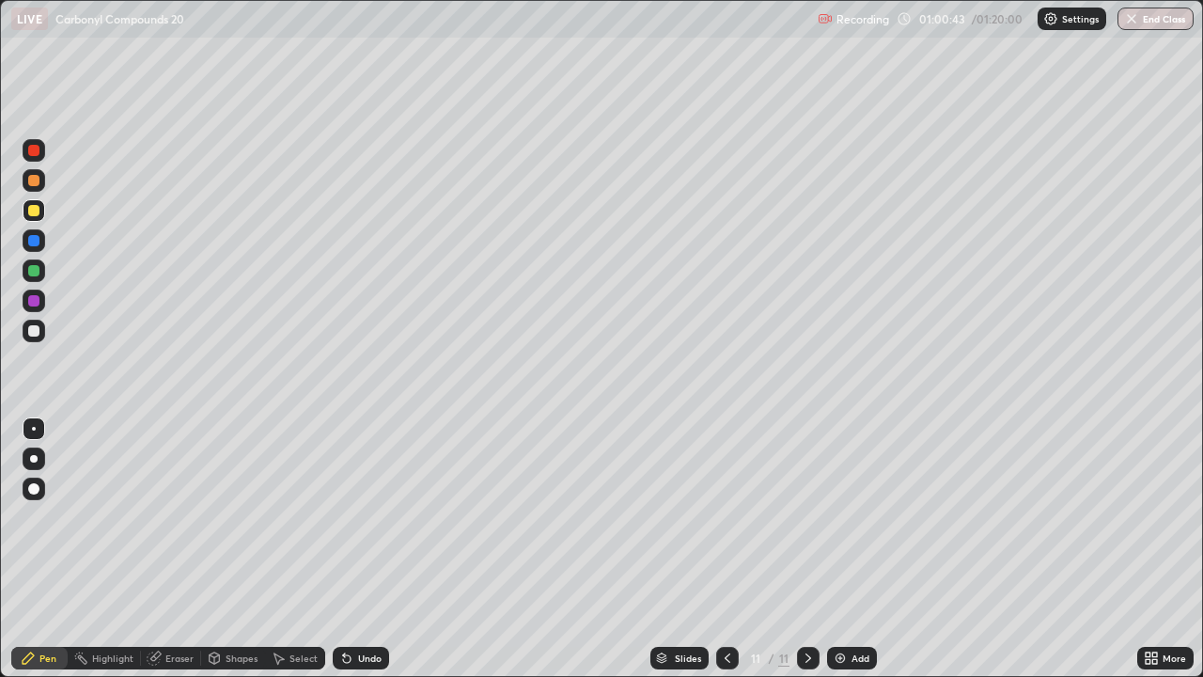
click at [39, 209] on div at bounding box center [33, 210] width 11 height 11
click at [35, 329] on div at bounding box center [33, 330] width 11 height 11
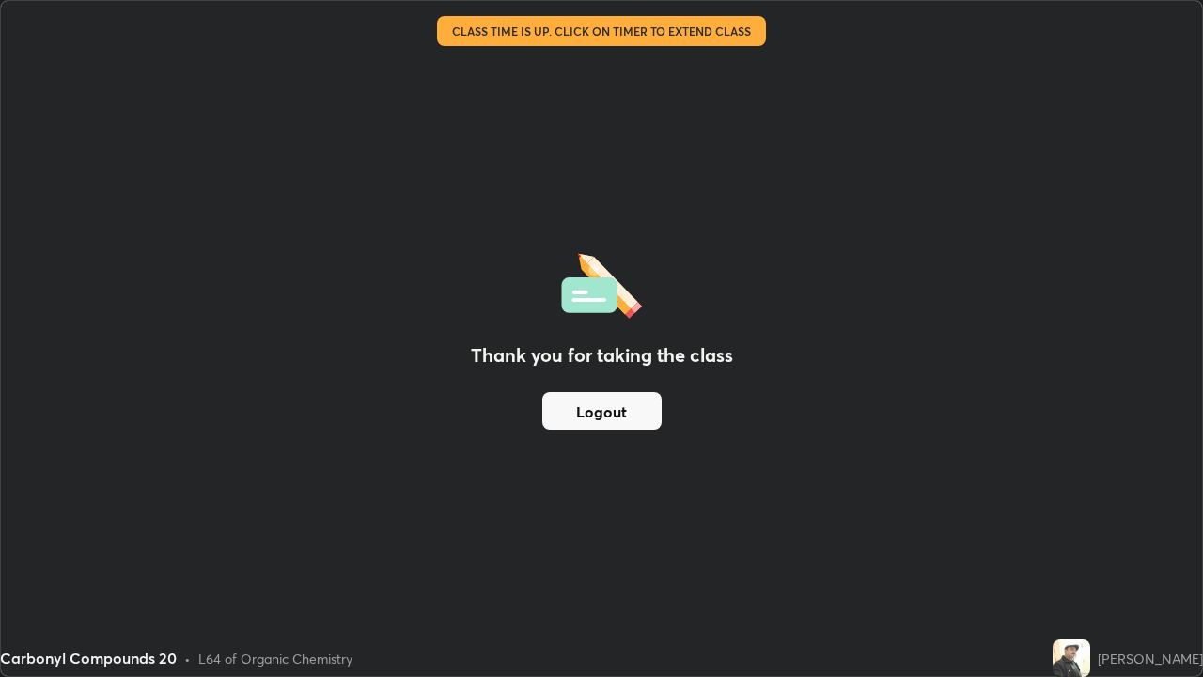
click at [610, 406] on button "Logout" at bounding box center [601, 411] width 119 height 38
